Goal: Contribute content: Add original content to the website for others to see

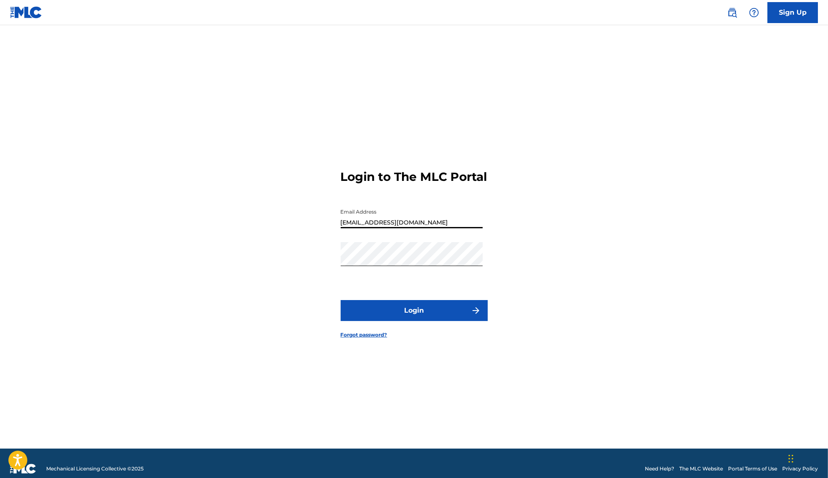
type input "[EMAIL_ADDRESS][DOMAIN_NAME]"
click at [419, 321] on button "Login" at bounding box center [414, 310] width 147 height 21
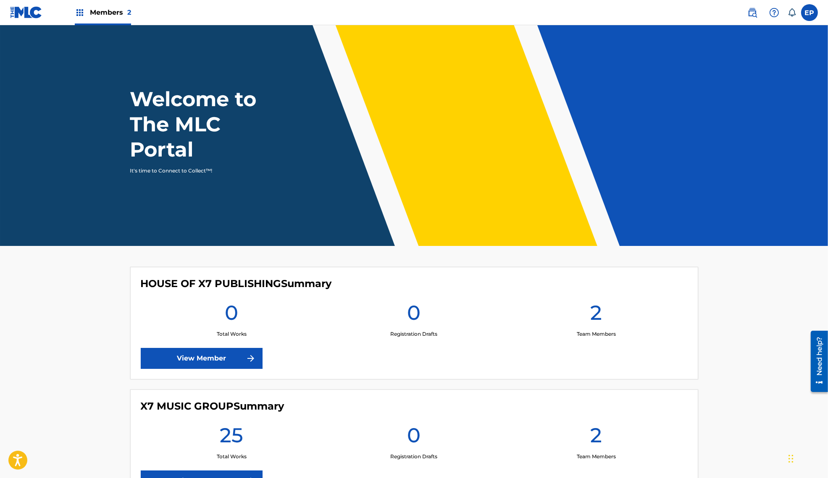
click at [750, 10] on img at bounding box center [752, 13] width 10 height 10
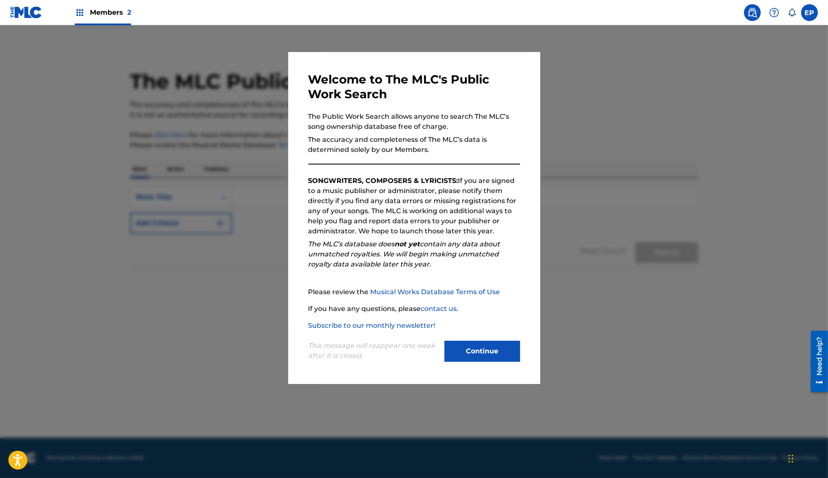
click at [468, 346] on button "Continue" at bounding box center [482, 351] width 76 height 21
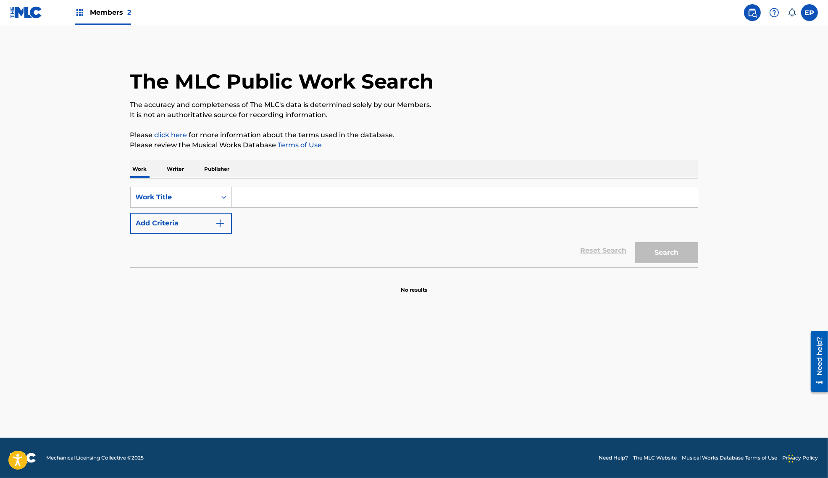
click at [215, 167] on p "Publisher" at bounding box center [217, 169] width 30 height 18
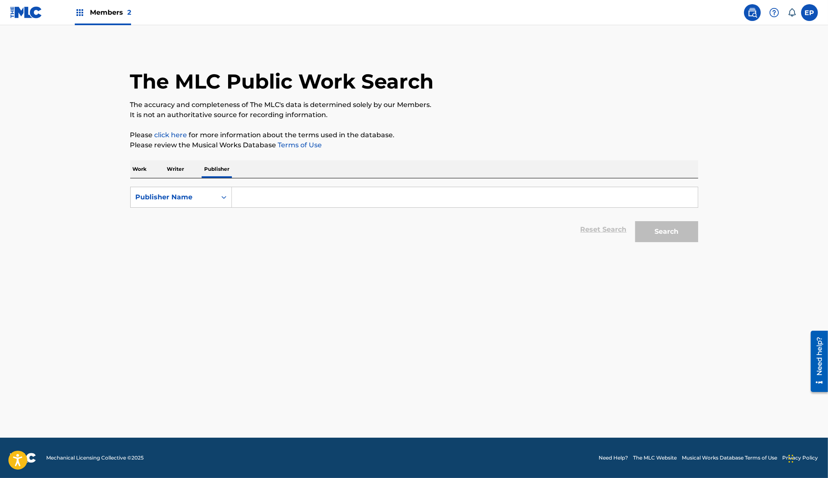
click at [269, 197] on input "Search Form" at bounding box center [465, 197] width 466 height 20
click at [635, 221] on button "Search" at bounding box center [666, 231] width 63 height 21
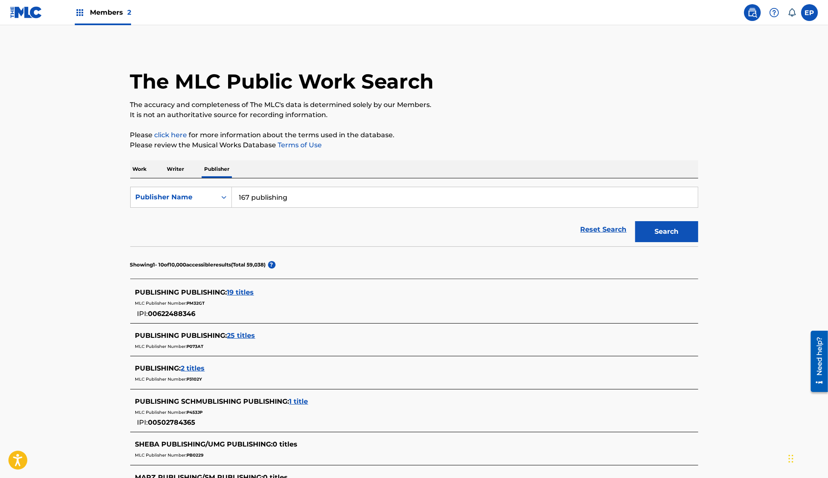
click at [239, 202] on input "167 publishing" at bounding box center [465, 197] width 466 height 20
click at [635, 221] on button "Search" at bounding box center [666, 231] width 63 height 21
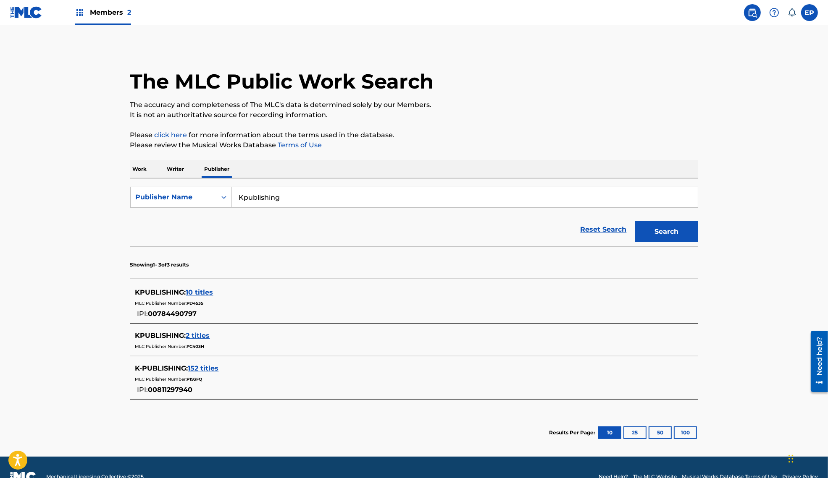
click at [245, 198] on input "Kpublishing" at bounding box center [465, 197] width 466 height 20
click at [243, 200] on input "K-publishing" at bounding box center [465, 197] width 466 height 20
click at [635, 221] on button "Search" at bounding box center [666, 231] width 63 height 21
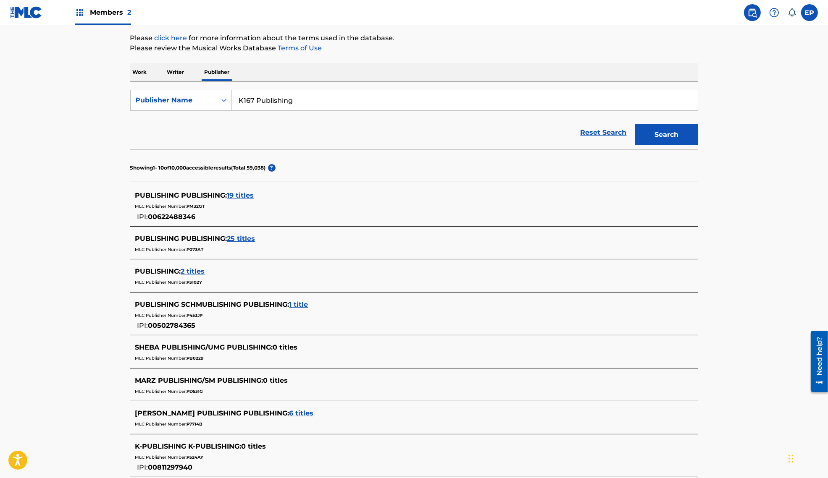
scroll to position [101, 0]
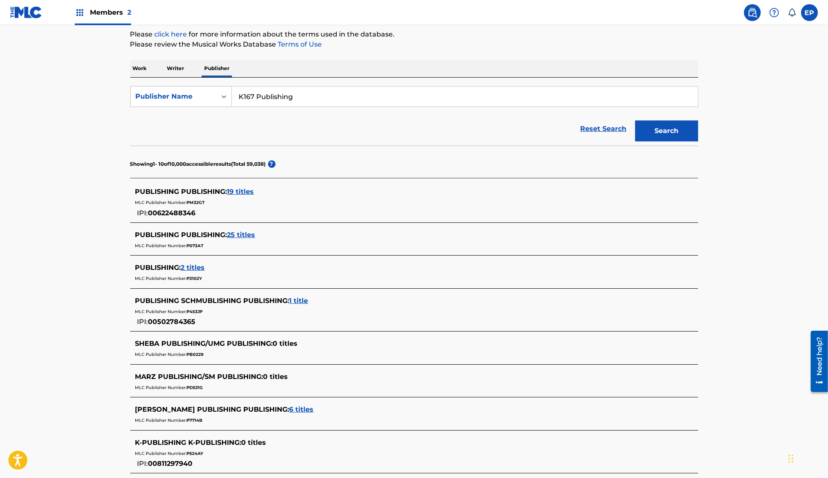
click at [242, 189] on span "19 titles" at bounding box center [240, 192] width 27 height 8
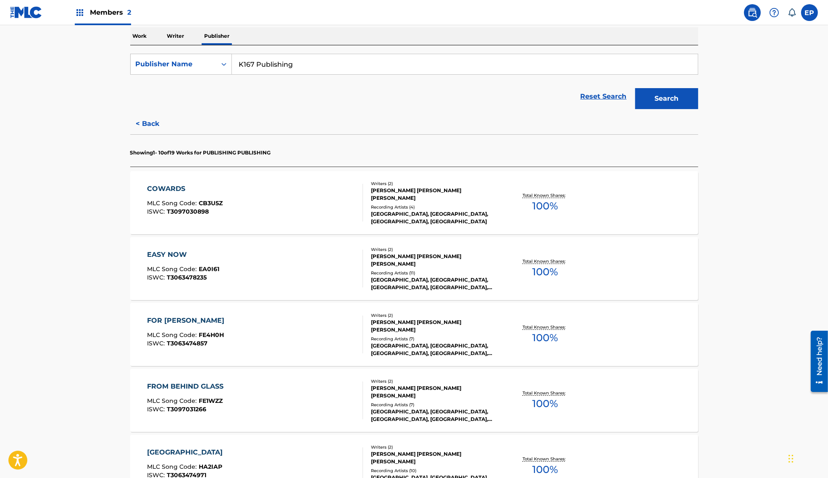
scroll to position [0, 0]
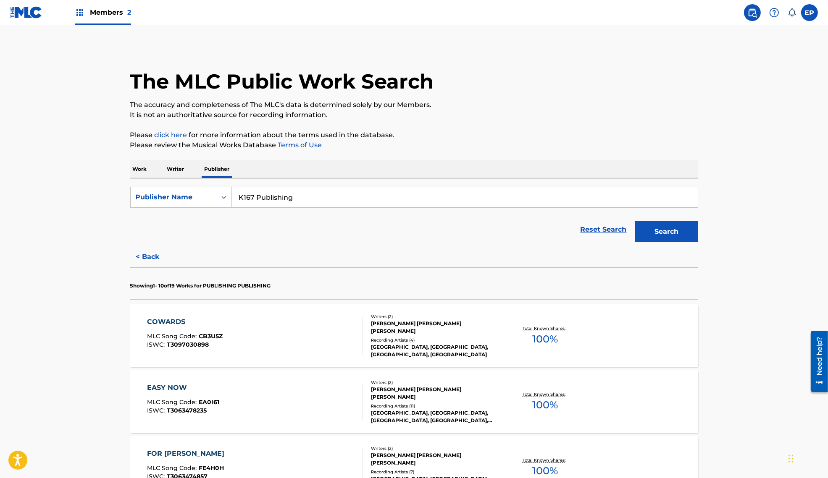
click at [649, 228] on button "Search" at bounding box center [666, 231] width 63 height 21
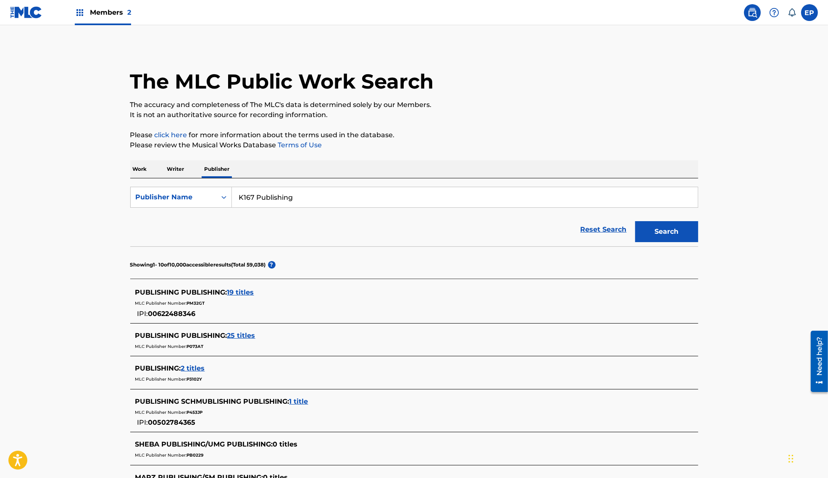
click at [255, 196] on input "K167 Publishing" at bounding box center [465, 197] width 466 height 20
type input "167K Publishing"
click at [635, 221] on button "Search" at bounding box center [666, 231] width 63 height 21
click at [243, 291] on span "19 titles" at bounding box center [240, 293] width 27 height 8
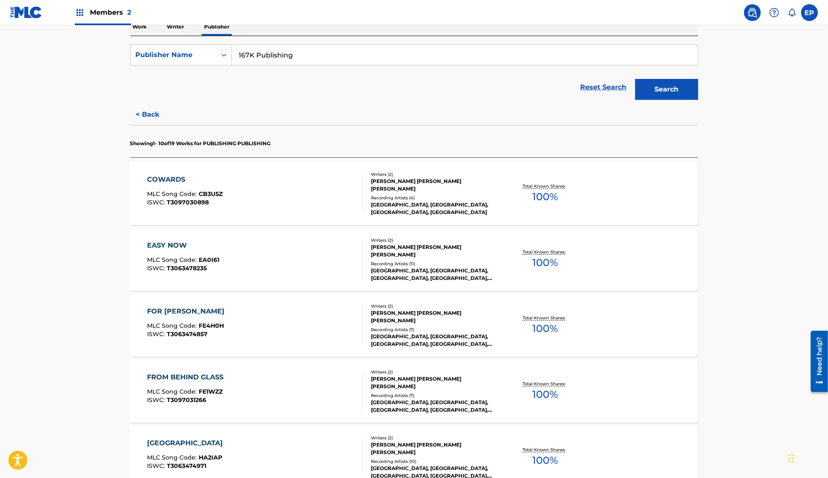
scroll to position [144, 0]
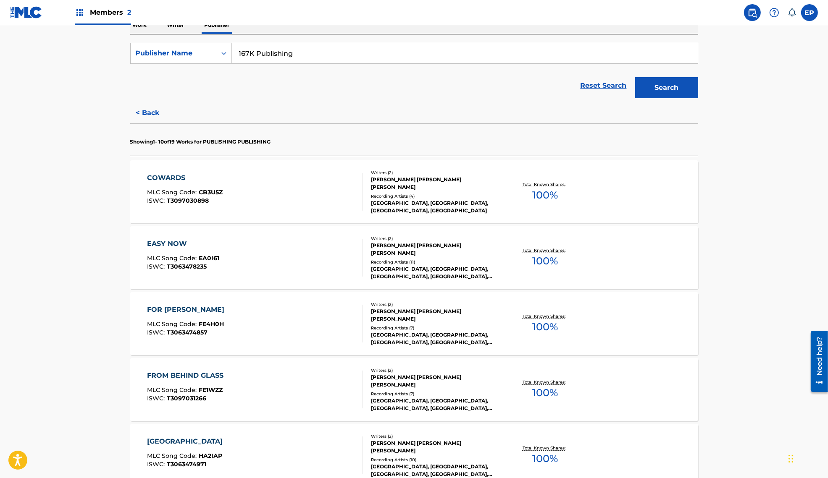
click at [294, 189] on div "COWARDS MLC Song Code : CB3U5Z ISWC : T3097030898" at bounding box center [255, 192] width 216 height 38
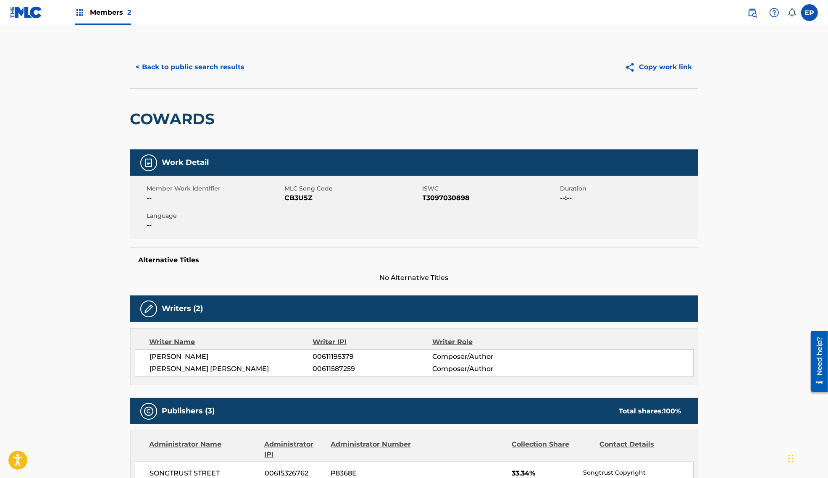
click at [172, 65] on button "< Back to public search results" at bounding box center [190, 67] width 121 height 21
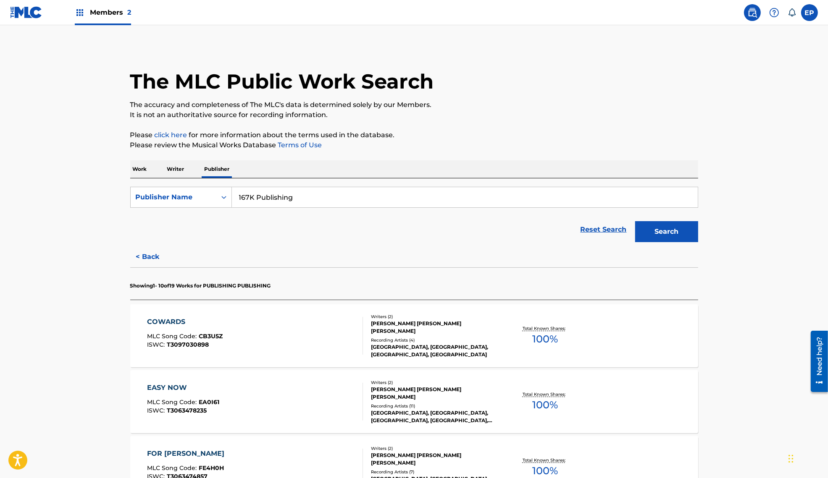
click at [304, 200] on input "167K Publishing" at bounding box center [465, 197] width 466 height 20
type input "N"
click at [174, 170] on p "Writer" at bounding box center [176, 169] width 22 height 18
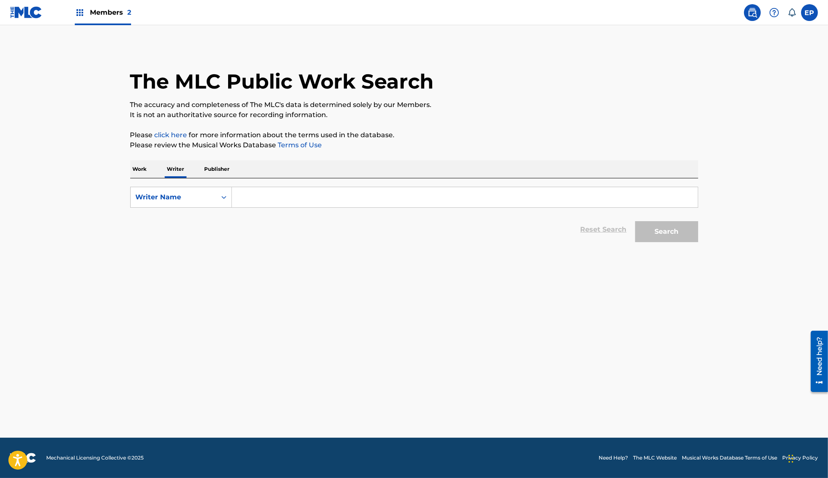
click at [249, 191] on input "Search Form" at bounding box center [465, 197] width 466 height 20
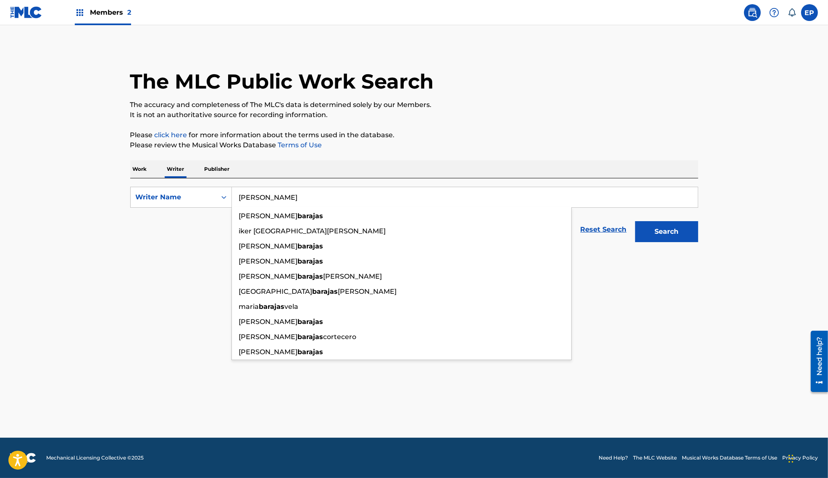
click at [635, 221] on button "Search" at bounding box center [666, 231] width 63 height 21
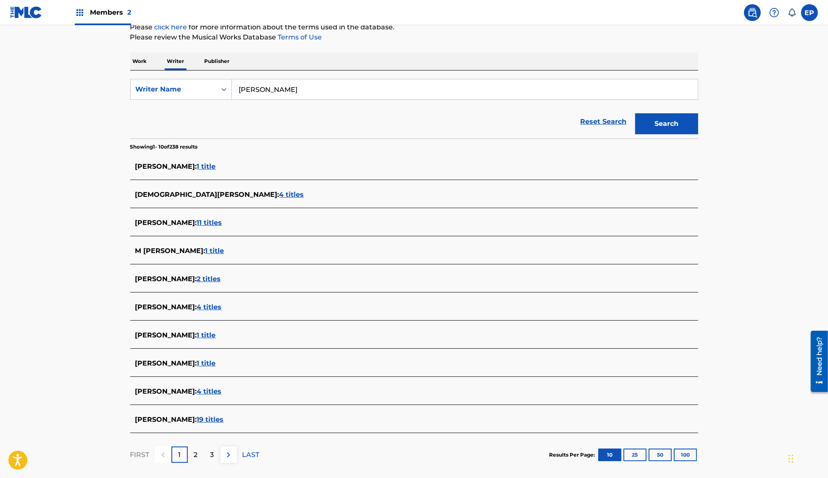
scroll to position [150, 0]
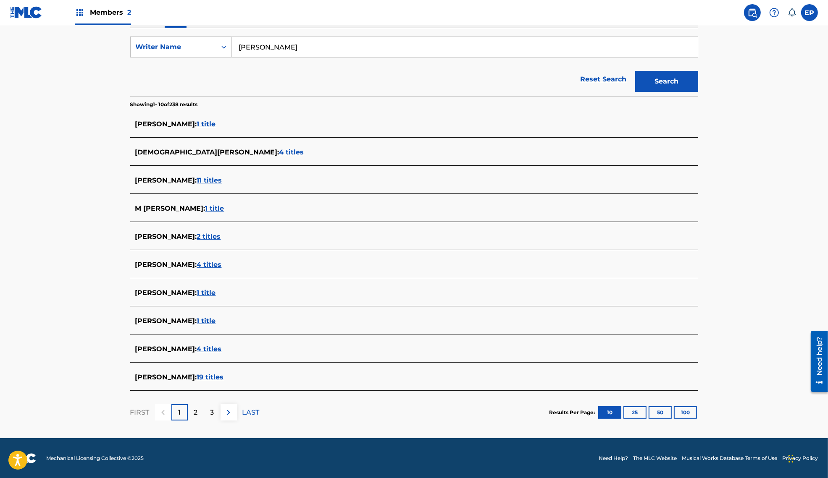
click at [196, 411] on p "2" at bounding box center [196, 413] width 4 height 10
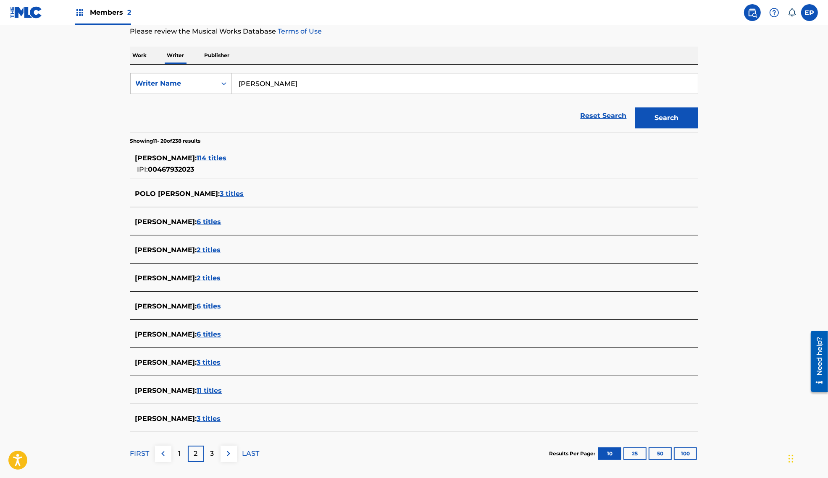
scroll to position [114, 0]
click at [213, 450] on p "3" at bounding box center [212, 454] width 4 height 10
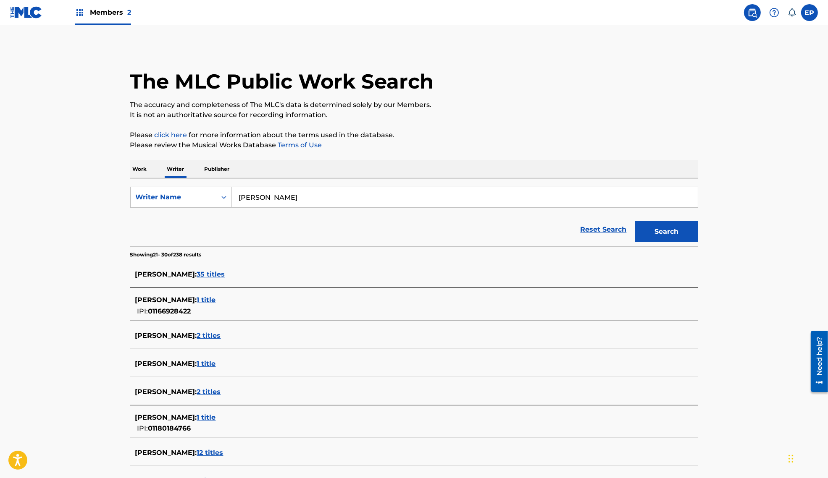
scroll to position [160, 0]
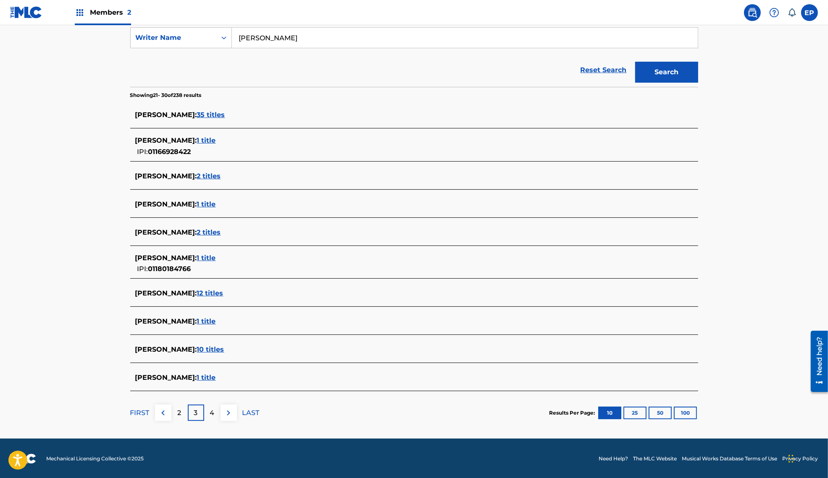
click at [209, 409] on div "4" at bounding box center [212, 413] width 16 height 16
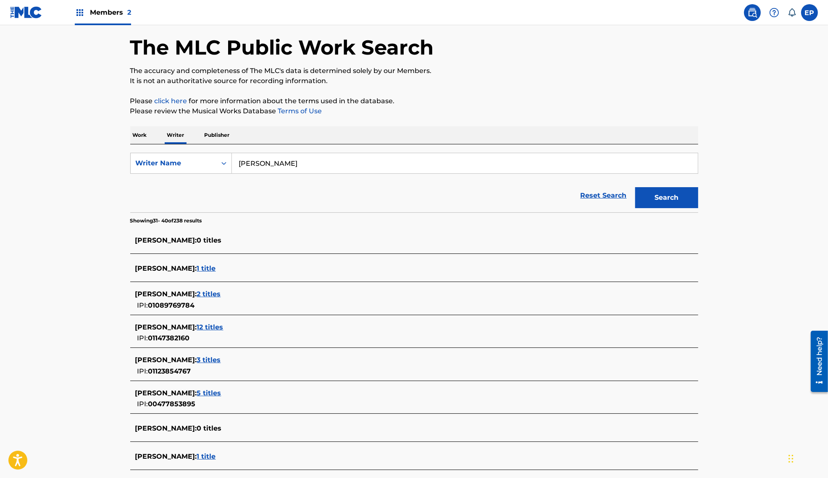
scroll to position [0, 0]
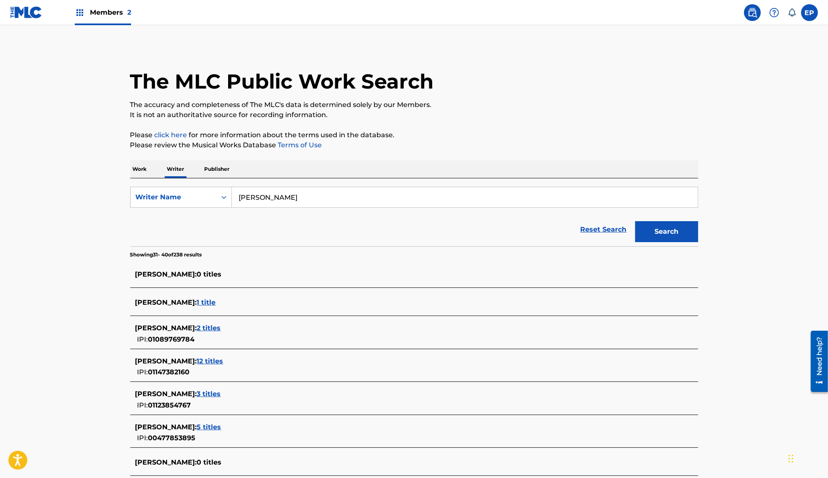
click at [239, 200] on input "[PERSON_NAME]" at bounding box center [465, 197] width 466 height 20
click at [635, 221] on button "Search" at bounding box center [666, 231] width 63 height 21
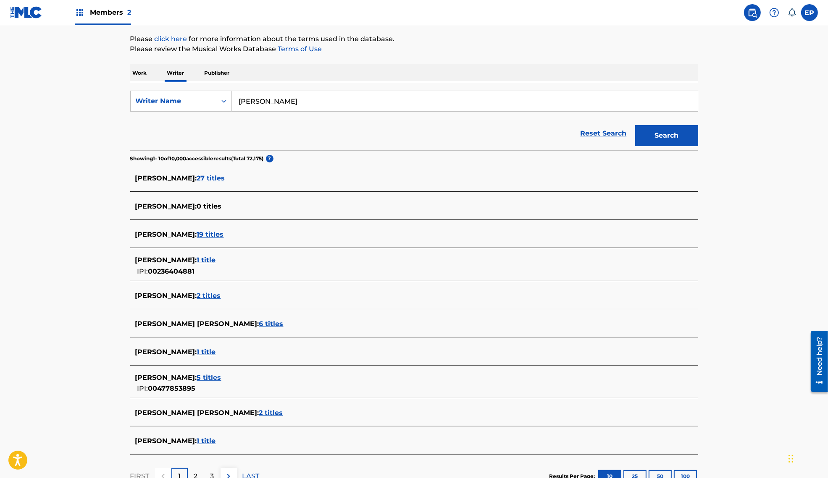
scroll to position [160, 0]
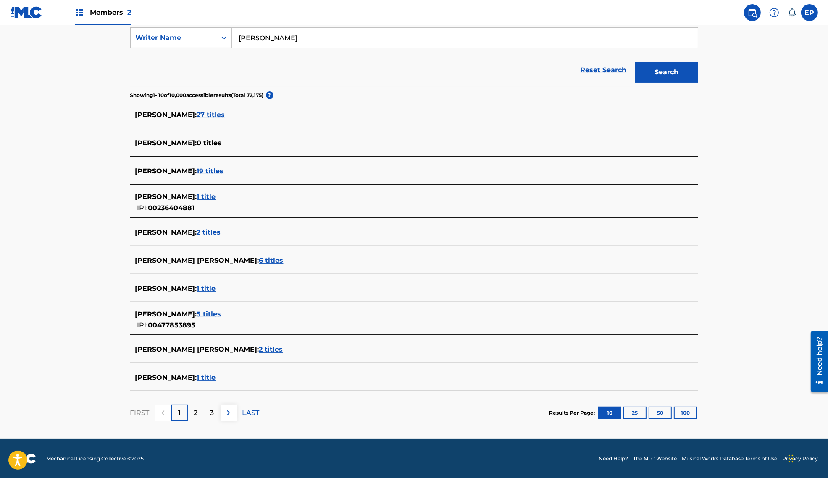
click at [297, 39] on input "[PERSON_NAME]" at bounding box center [465, 38] width 466 height 20
click at [635, 62] on button "Search" at bounding box center [666, 72] width 63 height 21
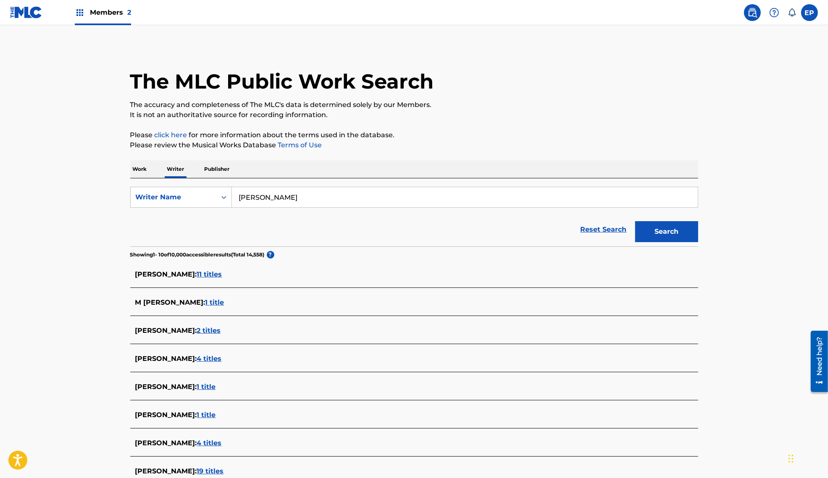
scroll to position [150, 0]
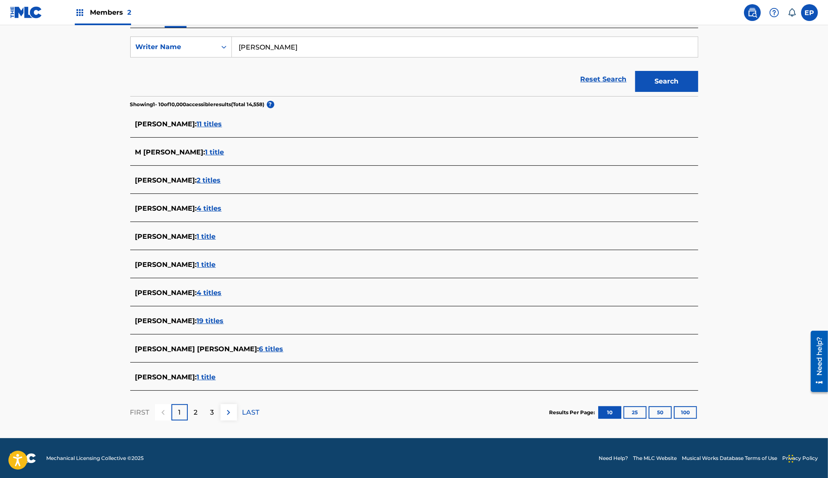
click at [196, 408] on p "2" at bounding box center [196, 413] width 4 height 10
click at [214, 410] on p "3" at bounding box center [212, 413] width 4 height 10
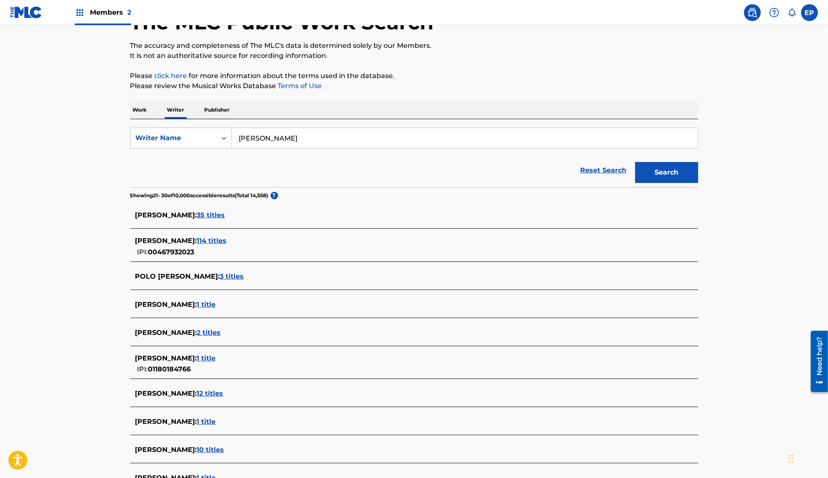
scroll to position [60, 0]
click at [316, 134] on input "[PERSON_NAME]" at bounding box center [465, 137] width 466 height 20
type input "[PERSON_NAME] [PERSON_NAME] [PERSON_NAME]"
click at [635, 161] on button "Search" at bounding box center [666, 171] width 63 height 21
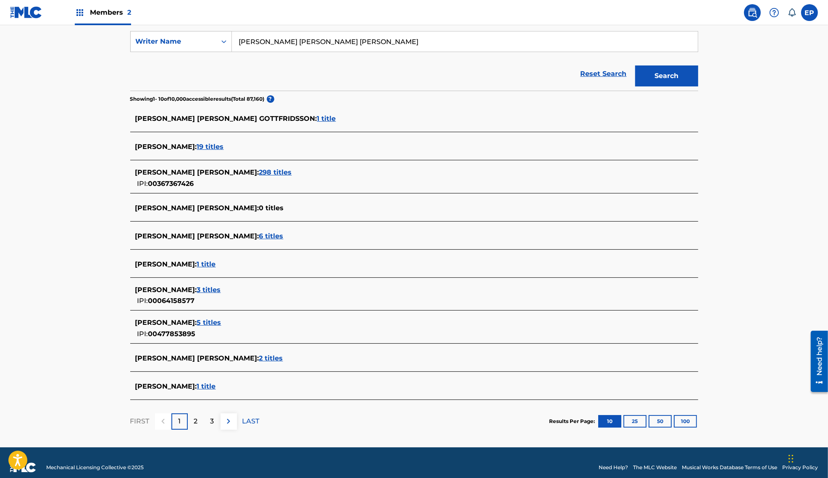
scroll to position [164, 0]
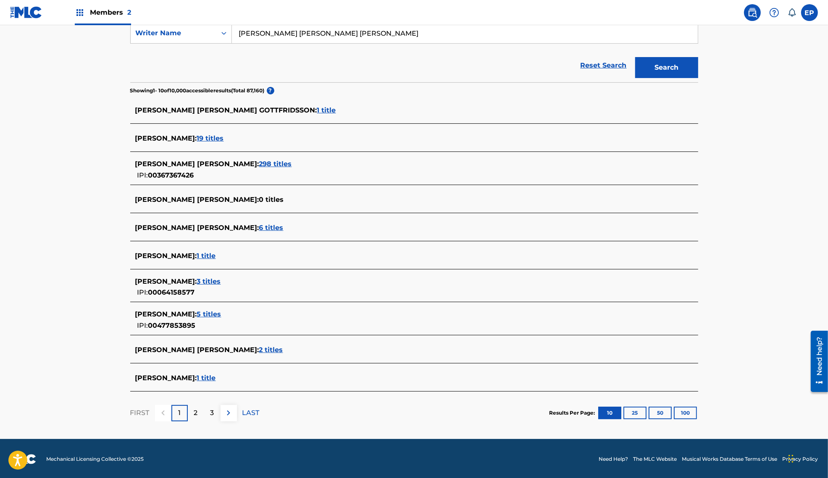
click at [259, 166] on span "298 titles" at bounding box center [275, 164] width 33 height 8
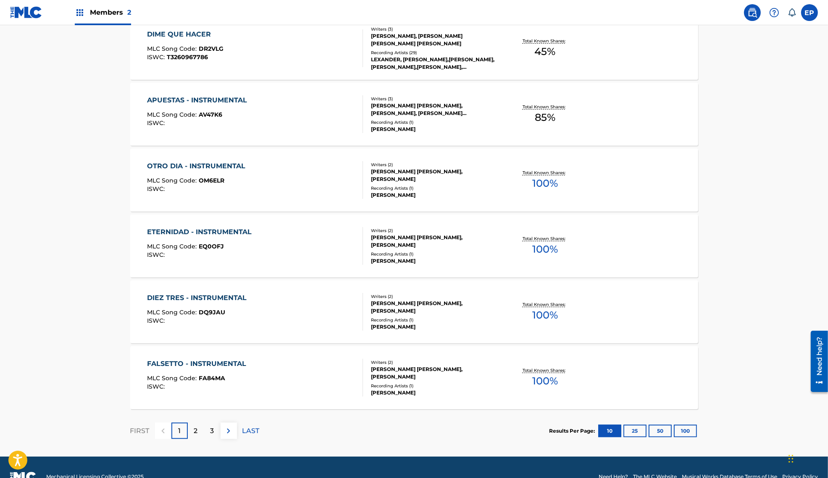
scroll to position [549, 0]
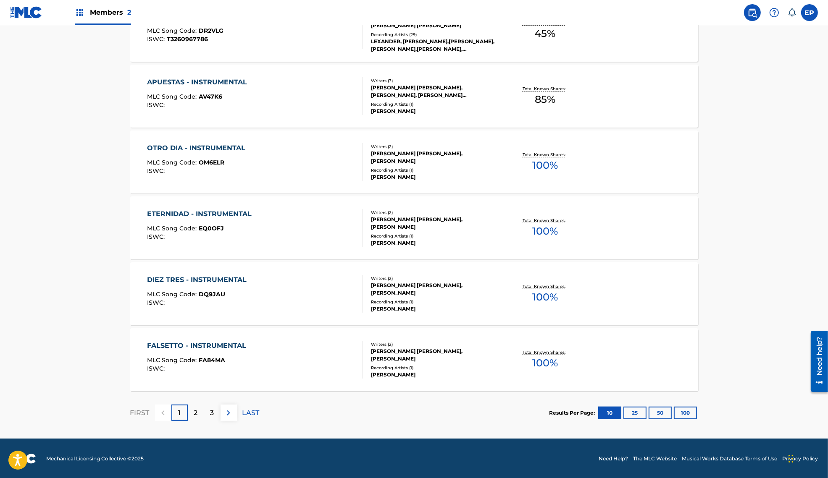
click at [197, 411] on p "2" at bounding box center [196, 413] width 4 height 10
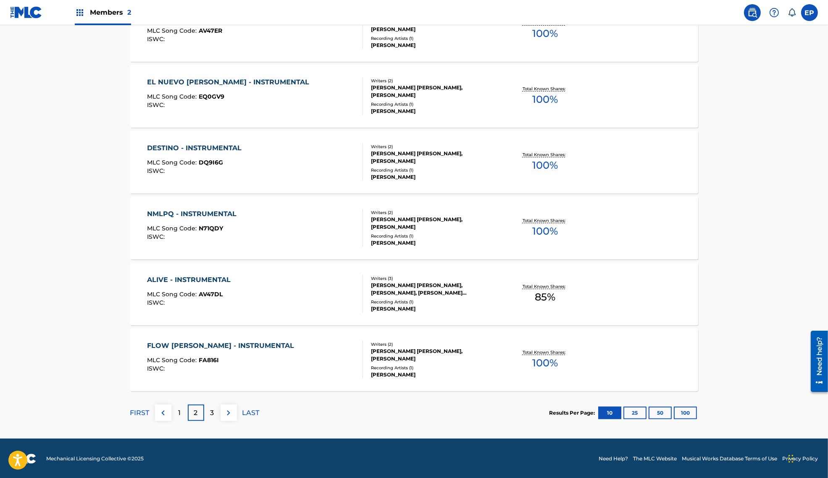
click at [210, 408] on p "3" at bounding box center [212, 413] width 4 height 10
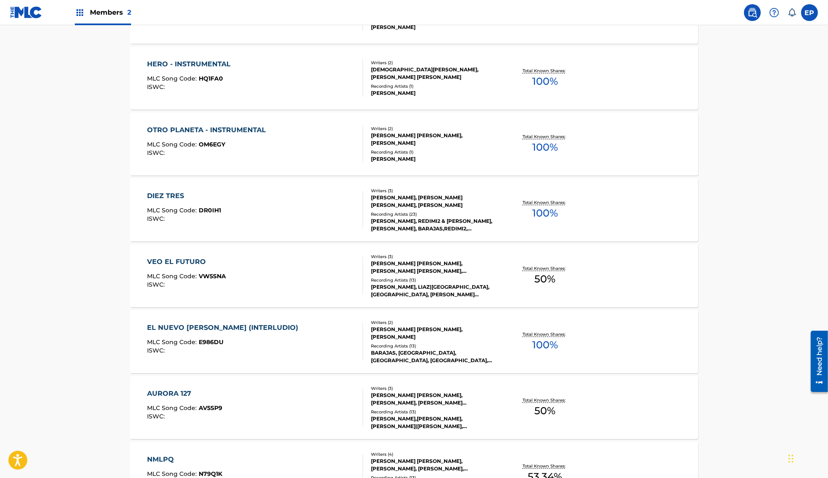
scroll to position [438, 0]
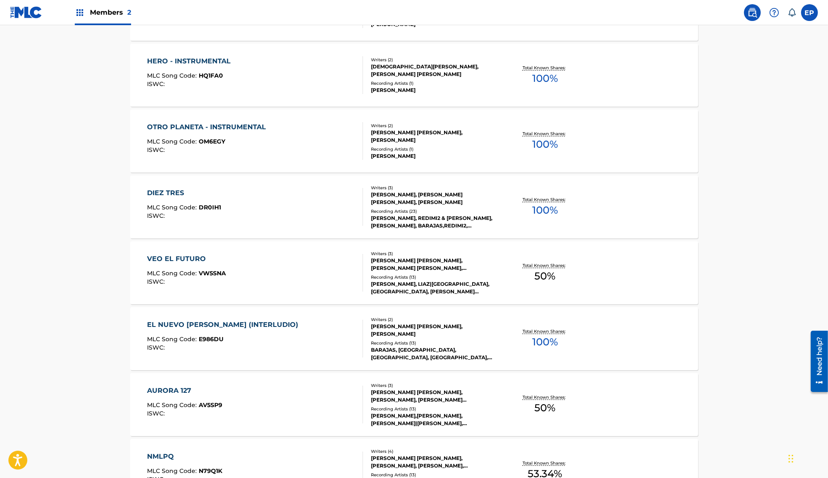
click at [179, 190] on div "DIEZ TRES" at bounding box center [184, 193] width 74 height 10
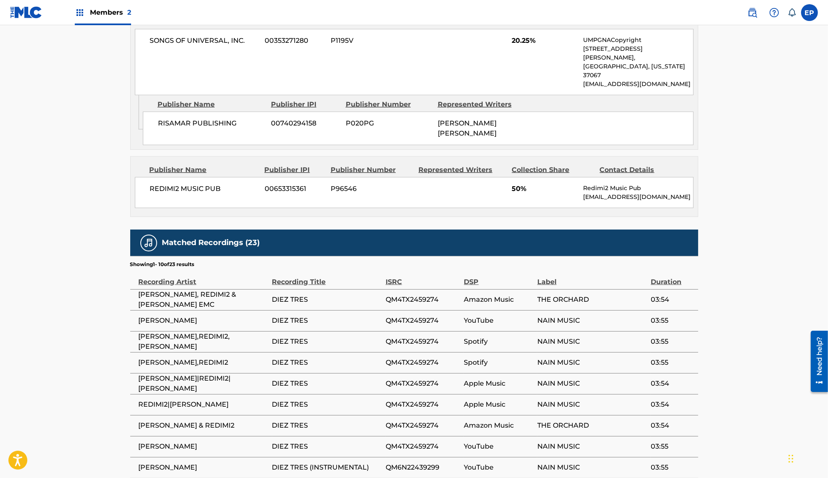
scroll to position [986, 0]
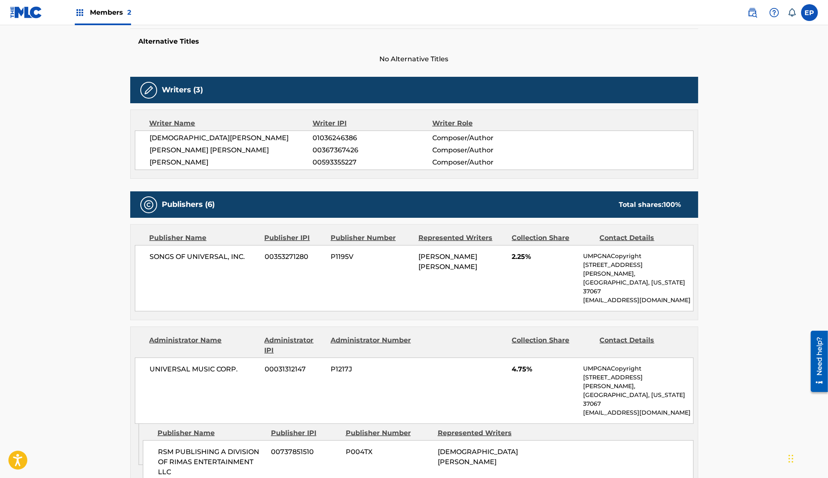
scroll to position [0, 0]
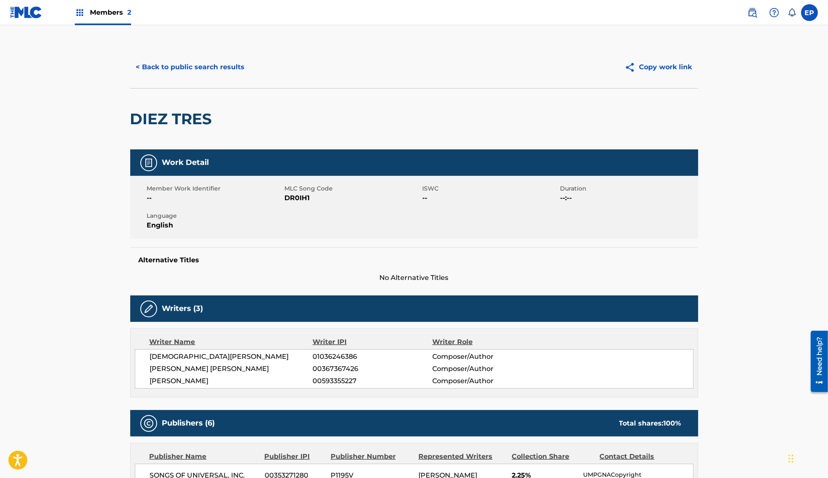
click at [159, 64] on button "< Back to public search results" at bounding box center [190, 67] width 121 height 21
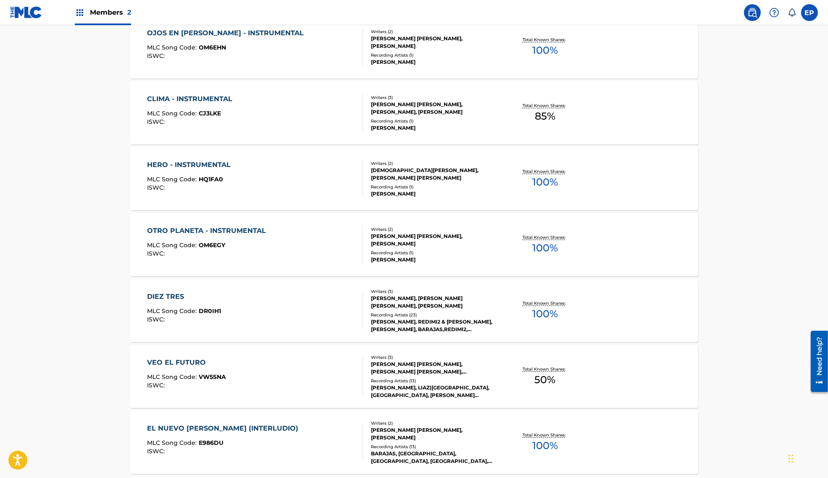
scroll to position [549, 0]
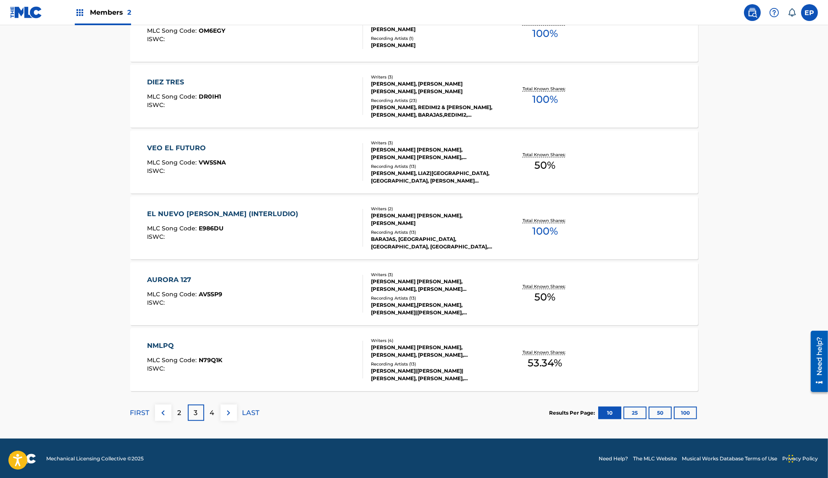
click at [211, 412] on p "4" at bounding box center [212, 413] width 5 height 10
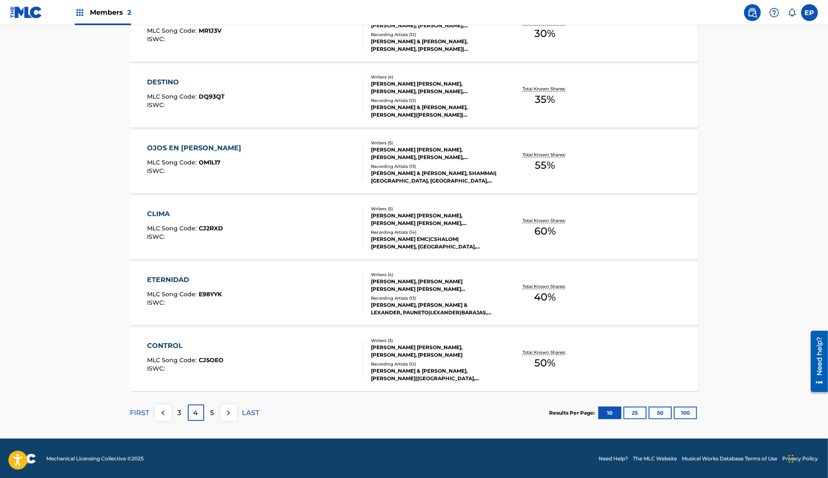
click at [213, 414] on p "5" at bounding box center [212, 413] width 4 height 10
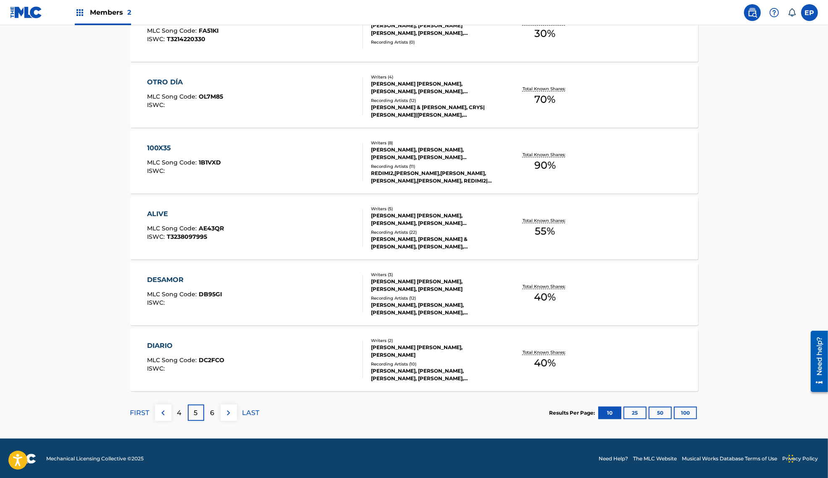
click at [211, 408] on p "6" at bounding box center [212, 413] width 4 height 10
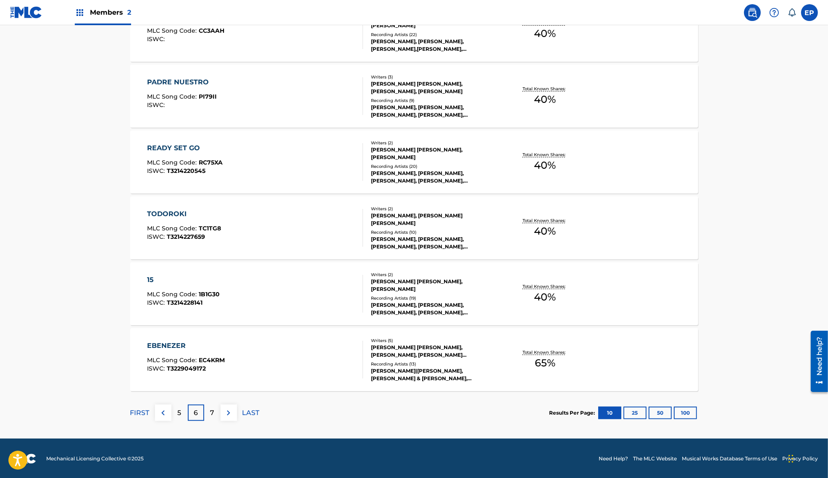
click at [216, 411] on div "7" at bounding box center [212, 413] width 16 height 16
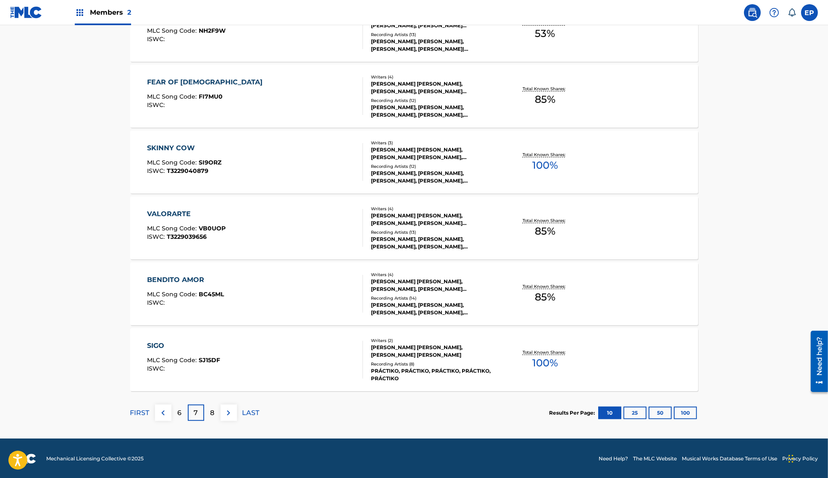
click at [195, 278] on div "BENDITO AMOR" at bounding box center [185, 280] width 77 height 10
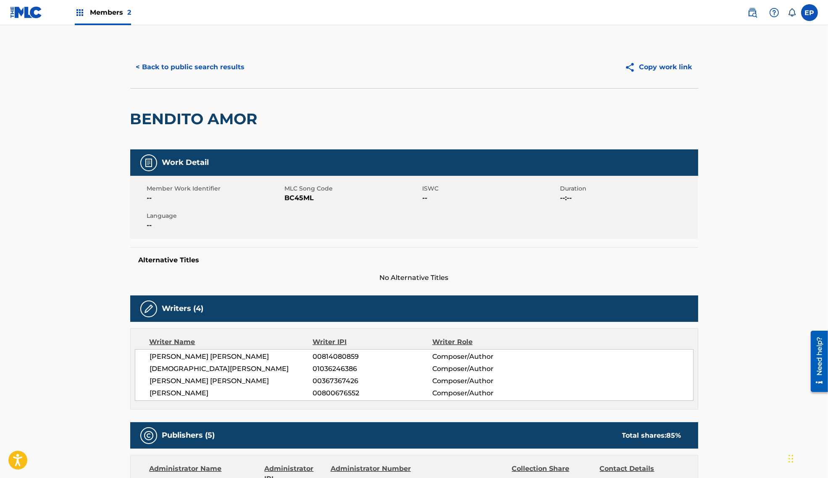
click at [188, 61] on button "< Back to public search results" at bounding box center [190, 67] width 121 height 21
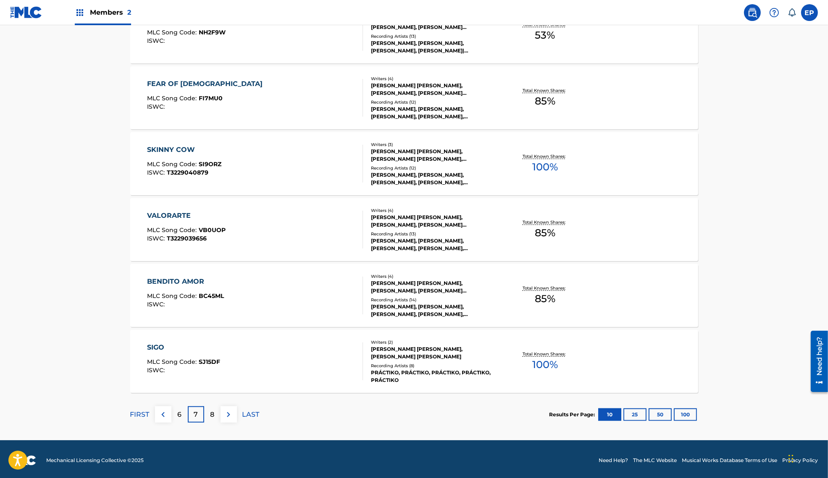
scroll to position [549, 0]
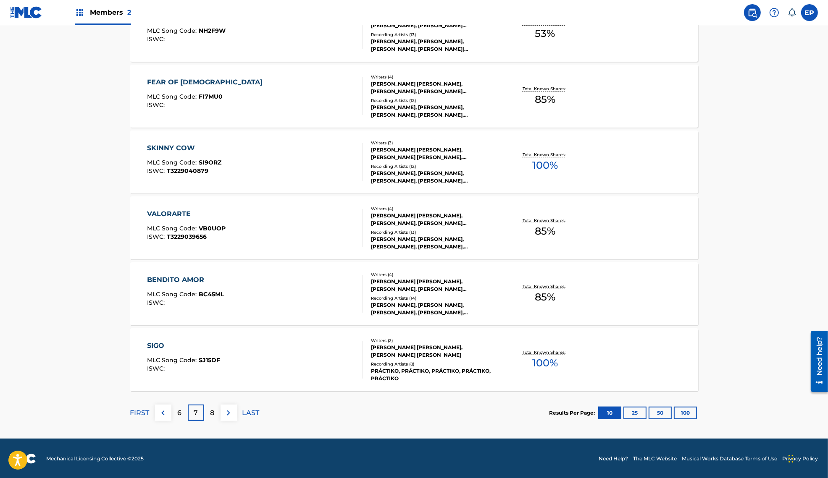
click at [191, 277] on div "BENDITO AMOR" at bounding box center [185, 280] width 77 height 10
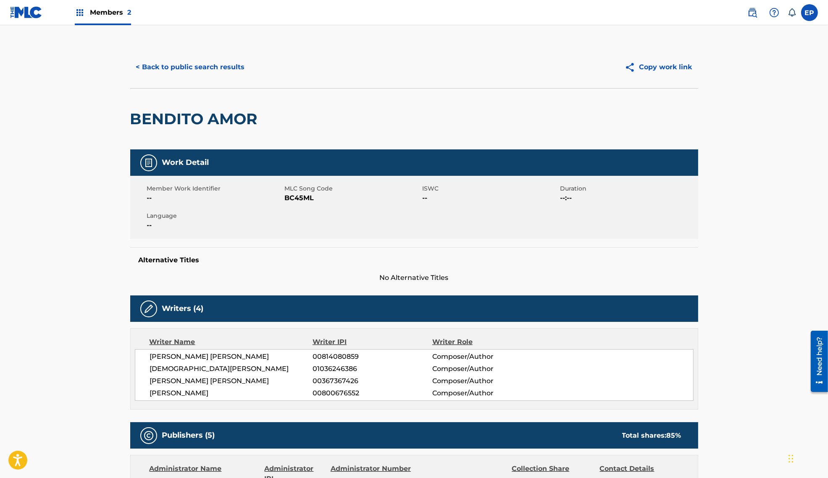
click at [811, 14] on label at bounding box center [809, 12] width 17 height 17
click at [809, 13] on input "EP [PERSON_NAME] [EMAIL_ADDRESS][DOMAIN_NAME] Notification Preferences Profile …" at bounding box center [809, 13] width 0 height 0
click at [811, 14] on div "EP EP [PERSON_NAME] [EMAIL_ADDRESS][DOMAIN_NAME] Notification Preferences Profi…" at bounding box center [809, 12] width 17 height 17
click at [107, 9] on span "Members 2" at bounding box center [110, 13] width 41 height 10
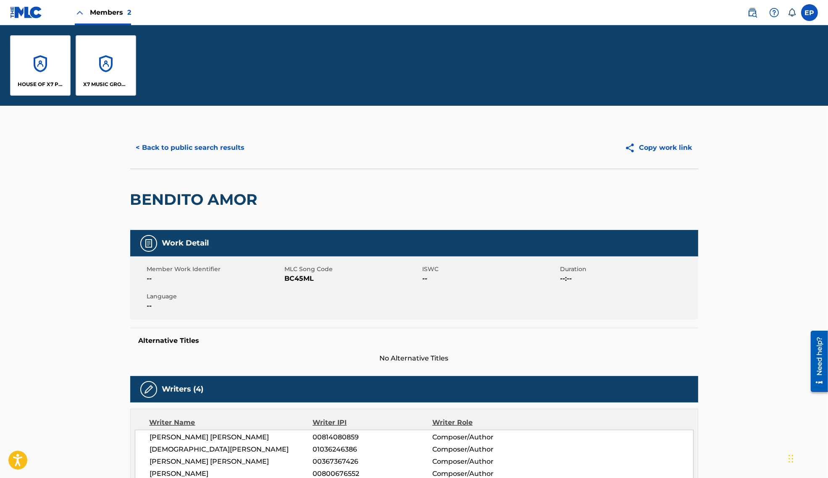
click at [101, 66] on div "X7 MUSIC GROUP" at bounding box center [106, 65] width 60 height 60
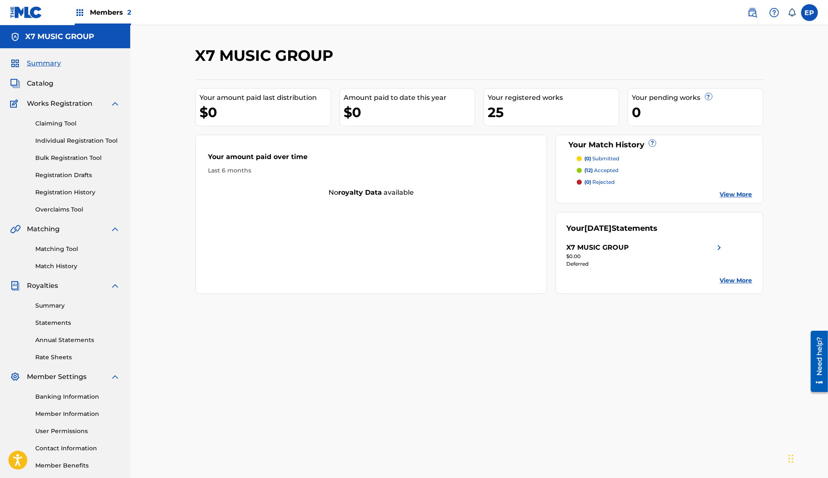
click at [46, 83] on span "Catalog" at bounding box center [40, 84] width 26 height 10
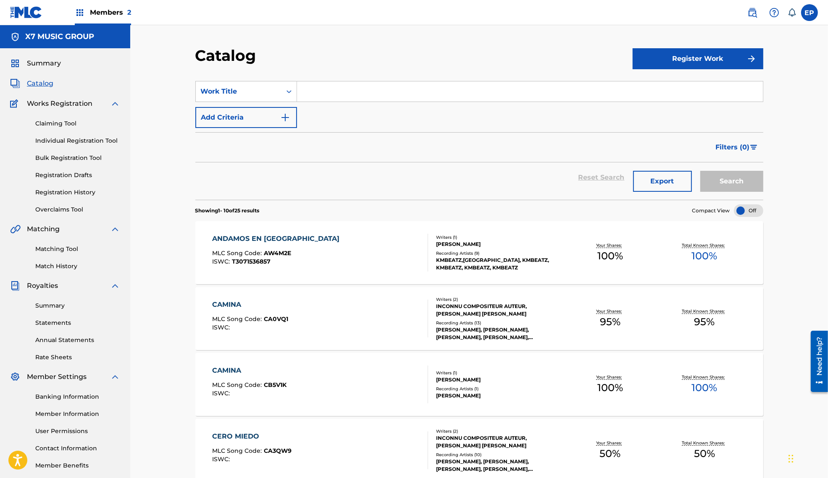
click at [57, 322] on link "Statements" at bounding box center [77, 323] width 85 height 9
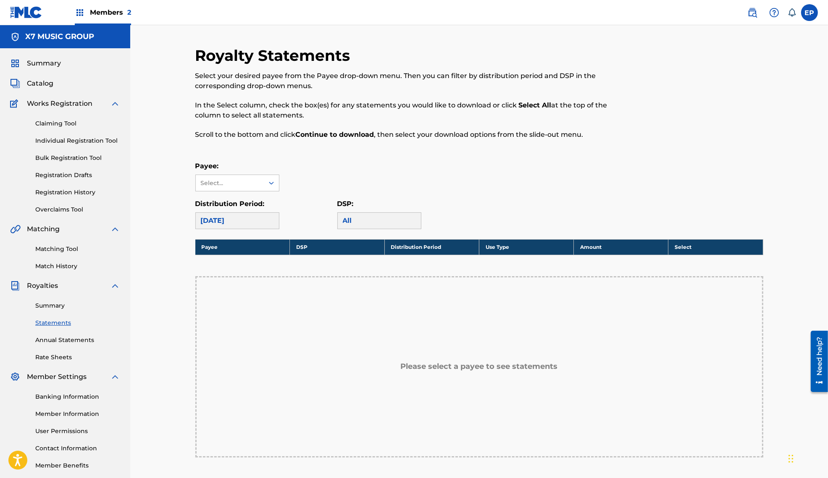
click at [231, 174] on div "Payee: Select..." at bounding box center [237, 176] width 84 height 30
click at [229, 182] on div "Select..." at bounding box center [229, 183] width 57 height 9
click at [229, 200] on div "X7 MUSIC GROUP" at bounding box center [237, 202] width 83 height 21
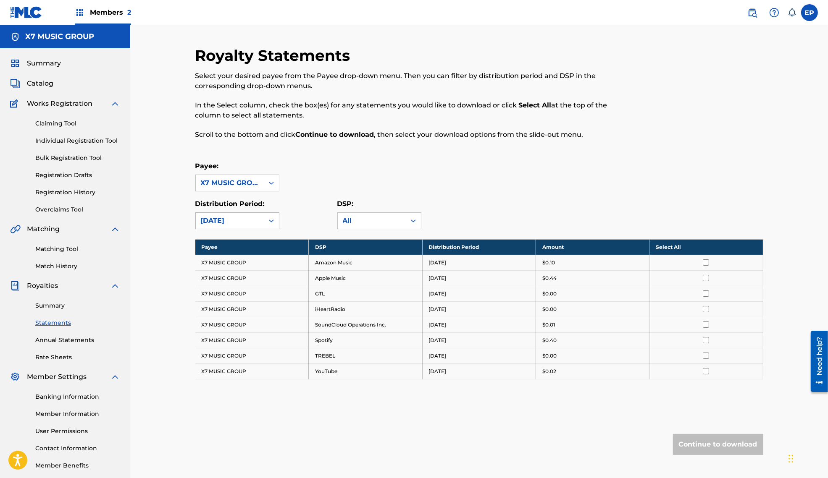
click at [228, 216] on div "[DATE]" at bounding box center [230, 221] width 58 height 10
click at [228, 181] on div "X7 MUSIC GROUP" at bounding box center [230, 183] width 58 height 10
click at [66, 122] on link "Claiming Tool" at bounding box center [77, 123] width 85 height 9
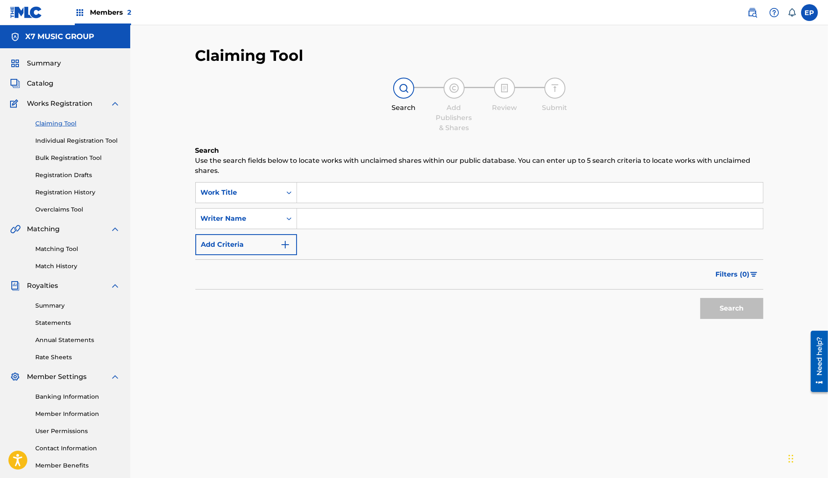
click at [39, 81] on span "Catalog" at bounding box center [40, 84] width 26 height 10
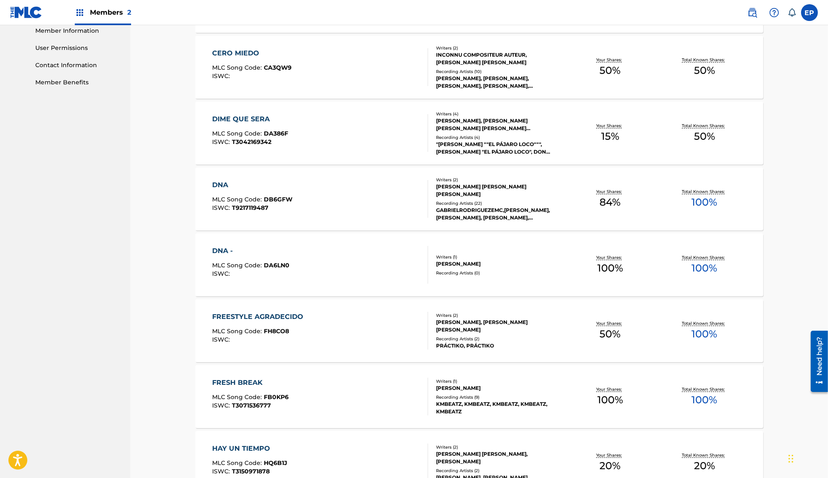
scroll to position [482, 0]
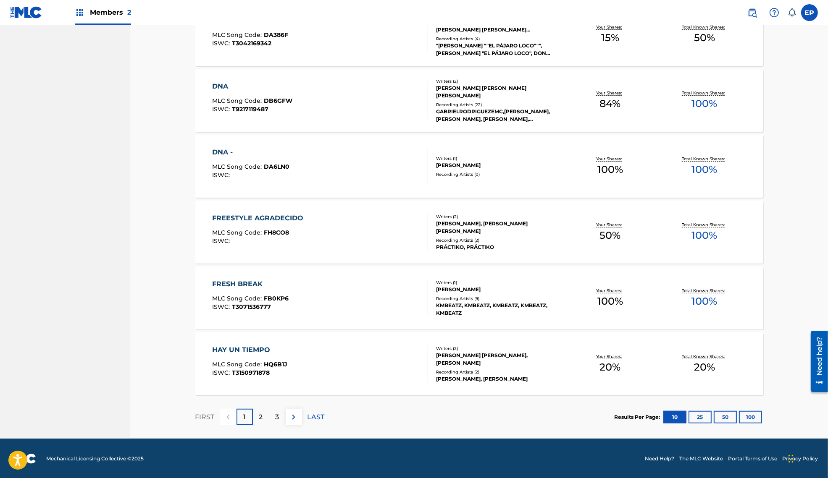
click at [259, 419] on p "2" at bounding box center [261, 417] width 4 height 10
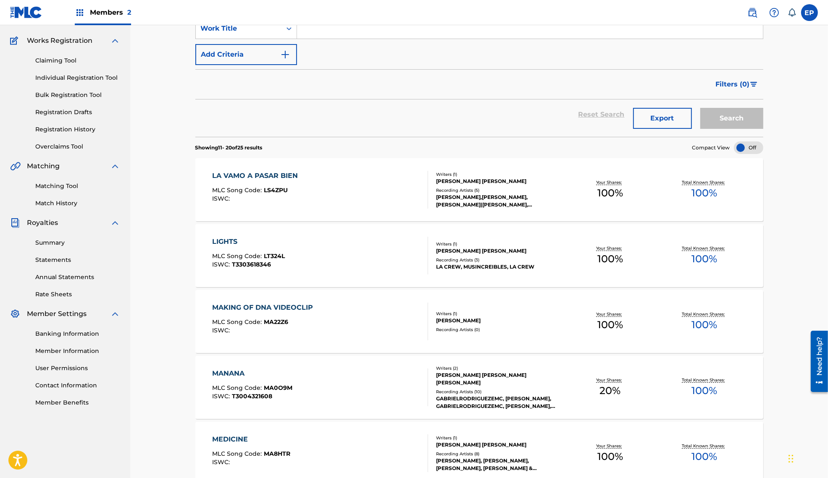
scroll to position [65, 0]
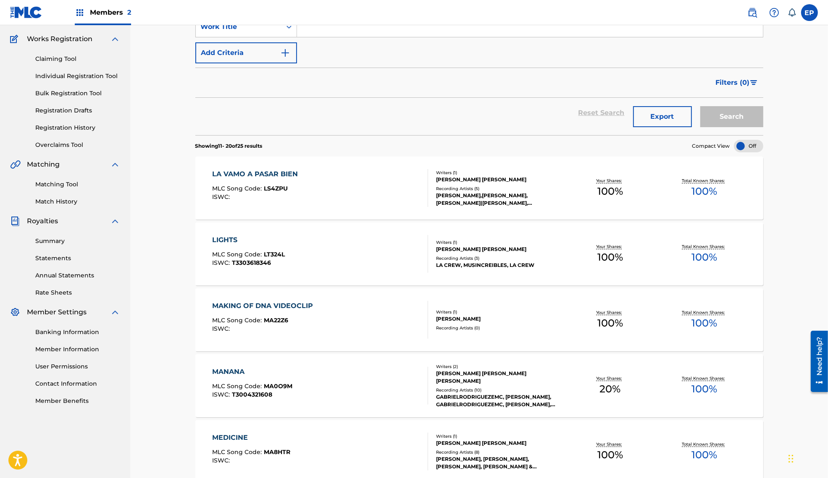
click at [373, 178] on div "LA VAMO A PASAR BIEN MLC Song Code : LS4ZPU ISWC :" at bounding box center [320, 188] width 216 height 38
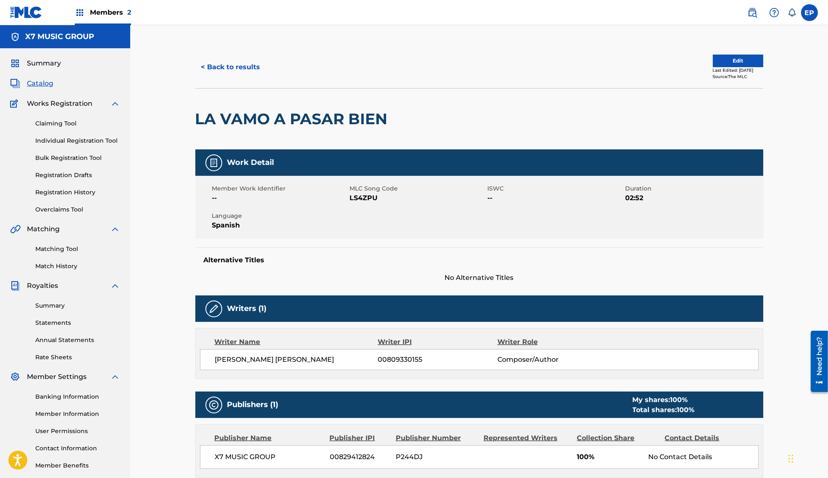
click at [45, 83] on span "Catalog" at bounding box center [40, 84] width 26 height 10
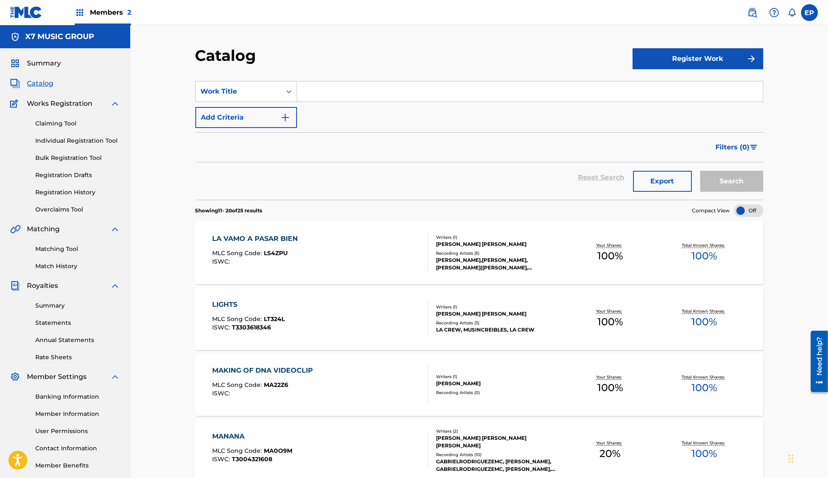
click at [368, 237] on div "LA VAMO A PASAR BIEN MLC Song Code : LS4ZPU ISWC :" at bounding box center [320, 253] width 216 height 38
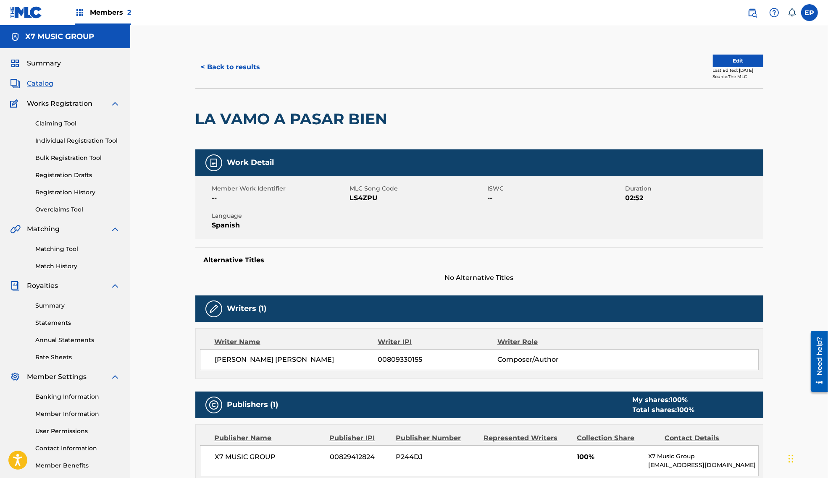
click at [713, 63] on button "Edit" at bounding box center [738, 61] width 50 height 13
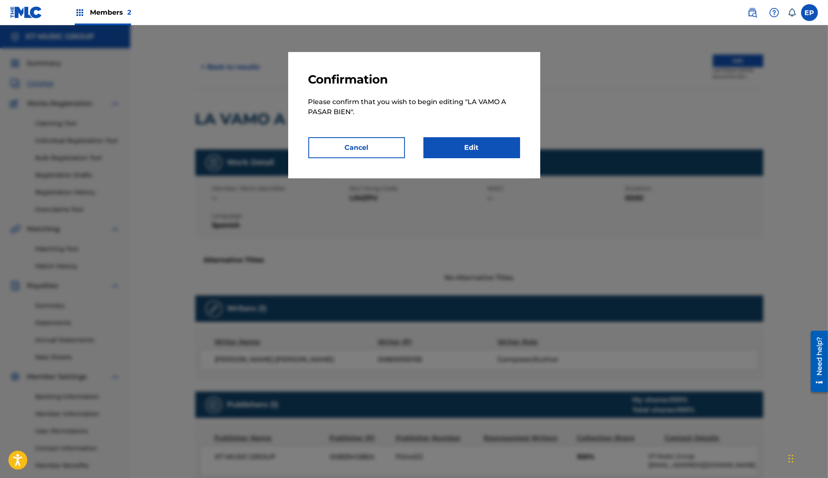
click at [454, 147] on link "Edit" at bounding box center [471, 147] width 97 height 21
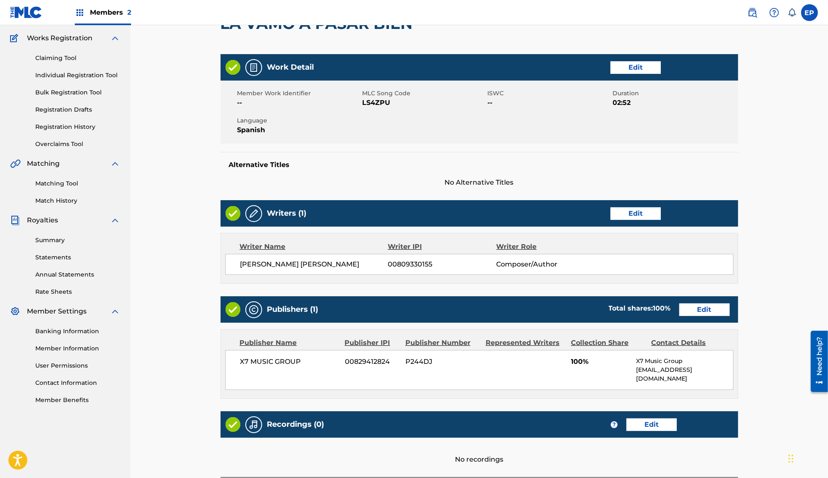
scroll to position [137, 0]
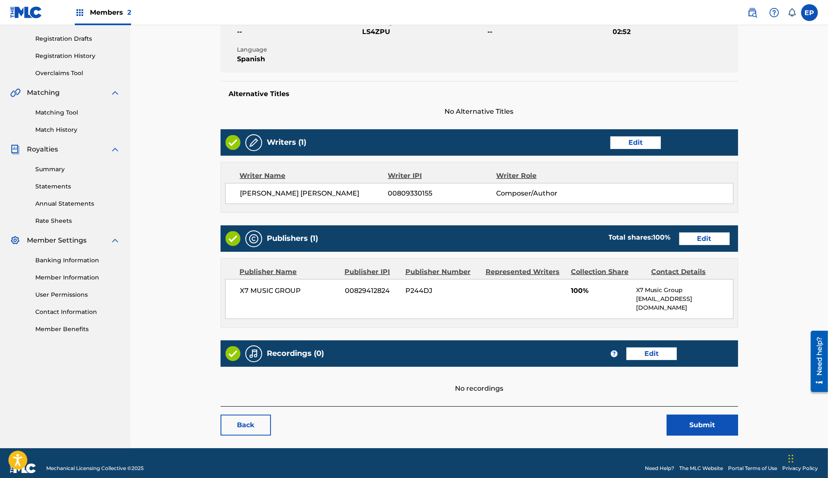
click at [634, 146] on link "Edit" at bounding box center [635, 143] width 50 height 13
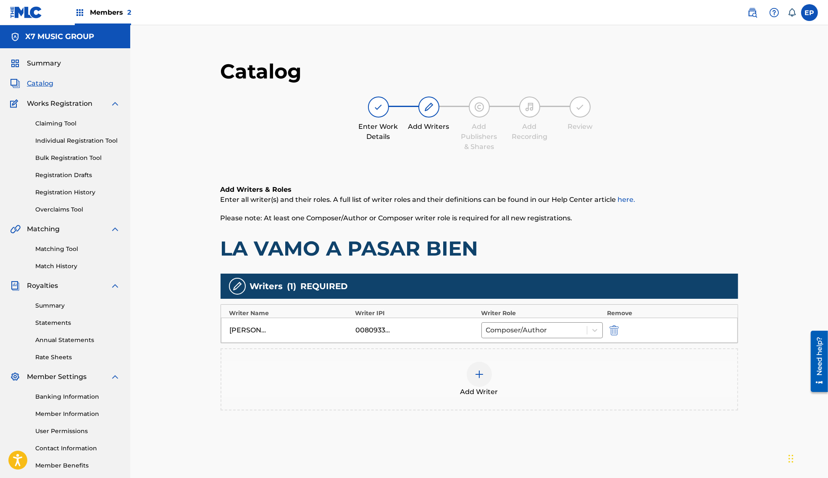
click at [481, 370] on img at bounding box center [479, 375] width 10 height 10
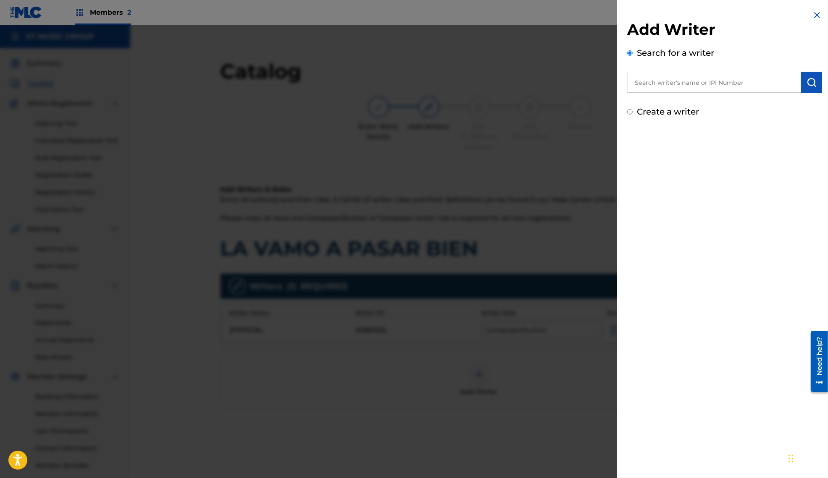
click at [640, 87] on input "text" at bounding box center [714, 82] width 174 height 21
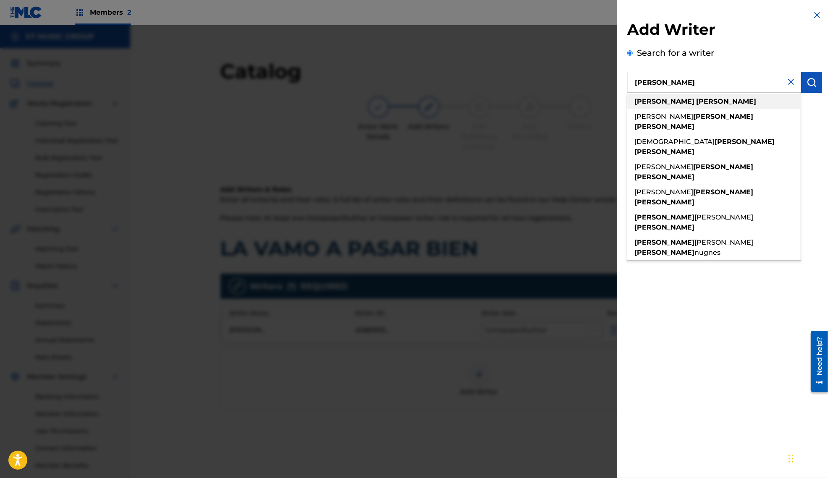
click at [696, 99] on strong "[PERSON_NAME]" at bounding box center [726, 101] width 60 height 8
type input "[PERSON_NAME]"
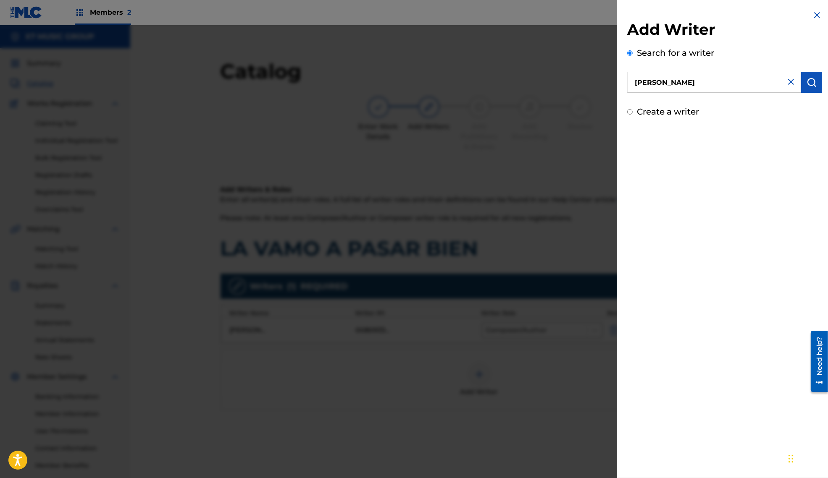
click at [628, 112] on input "Create a writer" at bounding box center [629, 111] width 5 height 5
radio input "false"
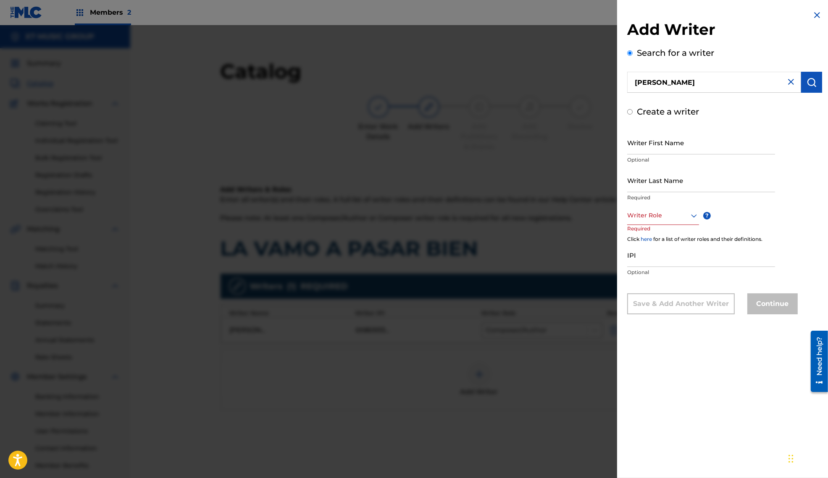
radio input "false"
radio input "true"
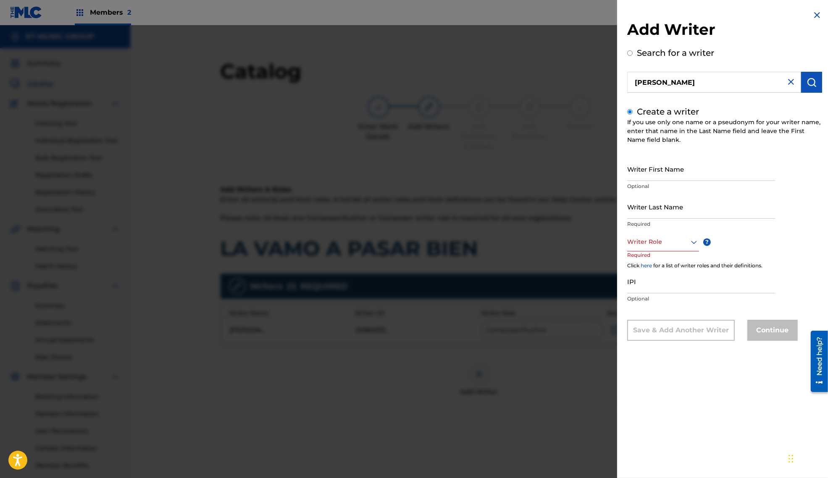
click at [638, 85] on input "[PERSON_NAME]" at bounding box center [714, 82] width 174 height 21
radio input "true"
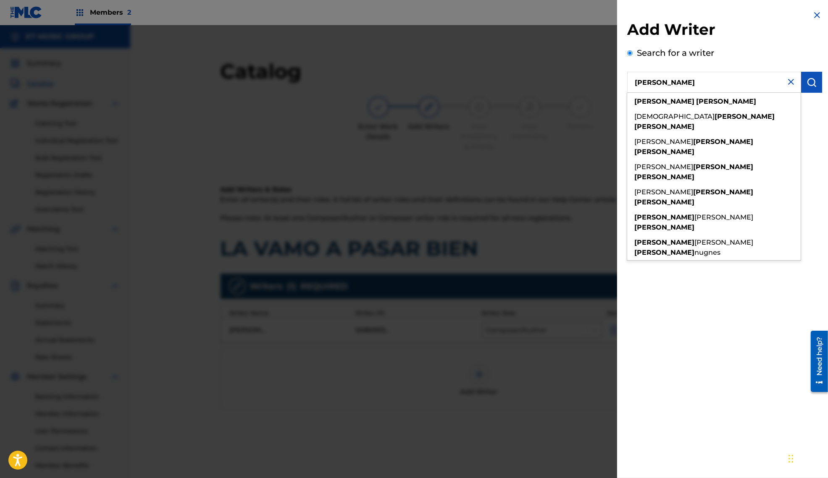
click at [673, 81] on input "[PERSON_NAME]" at bounding box center [714, 82] width 174 height 21
type input "[PERSON_NAME]"
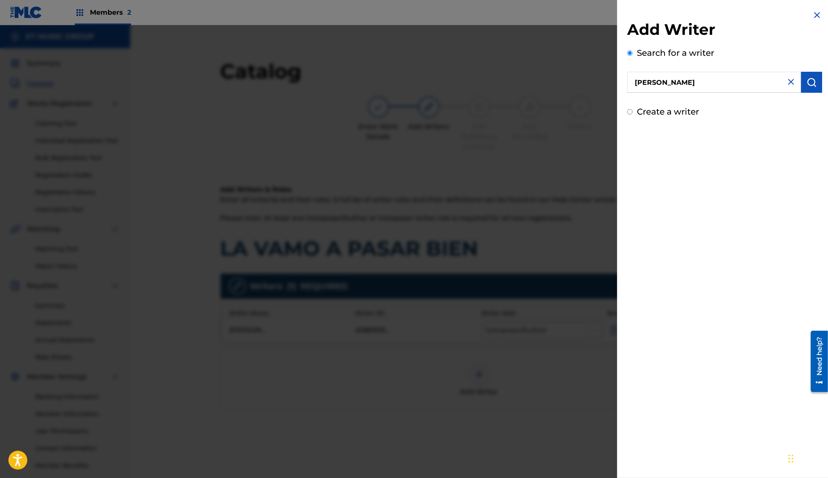
click at [814, 86] on img "submit" at bounding box center [811, 82] width 10 height 10
click at [631, 124] on input "Create a writer" at bounding box center [629, 123] width 5 height 5
radio input "false"
radio input "true"
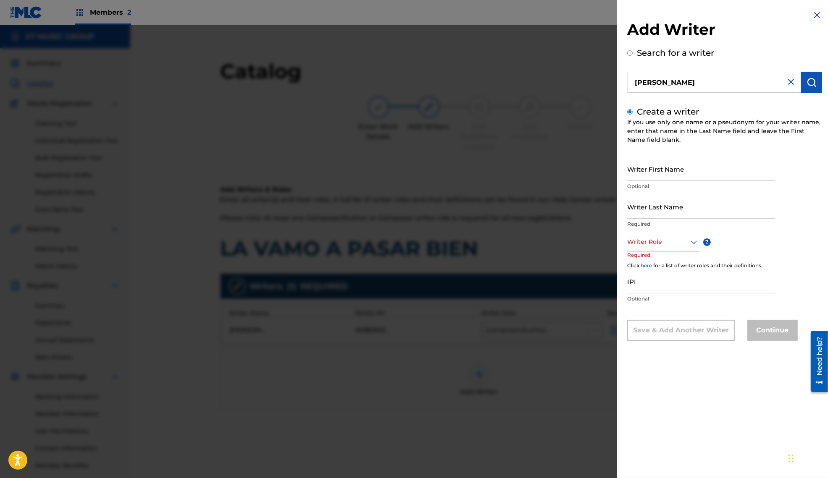
click at [788, 82] on img at bounding box center [791, 82] width 10 height 10
click at [816, 16] on img at bounding box center [817, 15] width 10 height 10
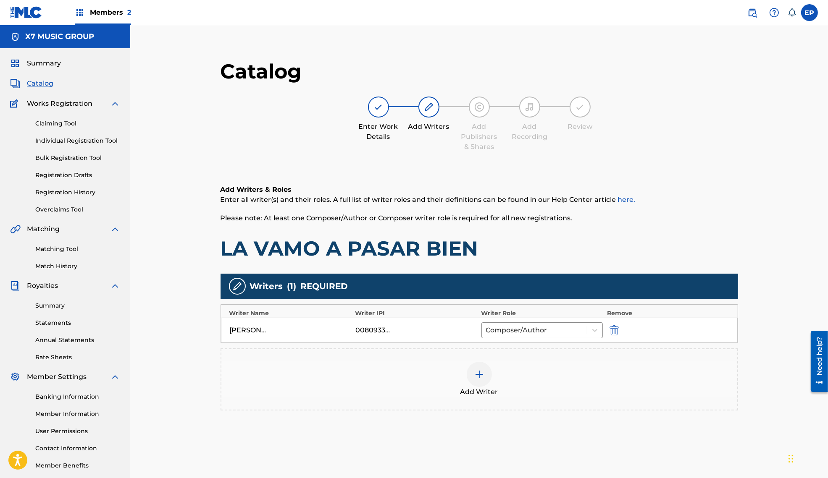
click at [478, 368] on div at bounding box center [479, 374] width 25 height 25
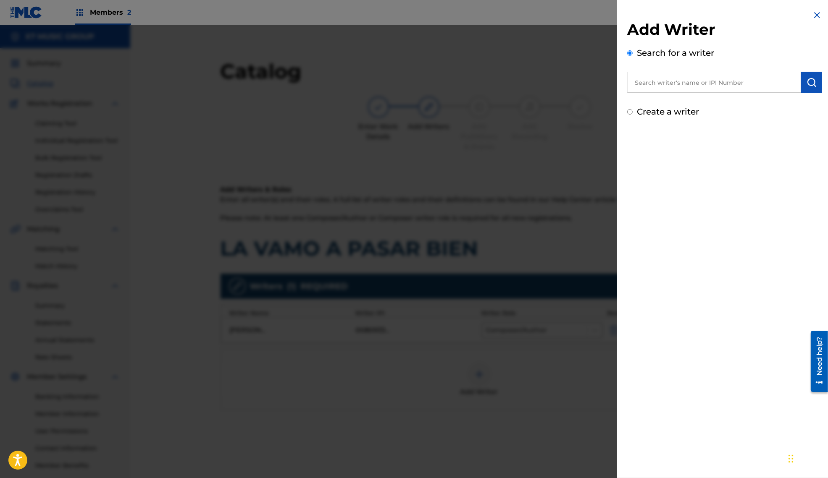
click at [627, 112] on input "Create a writer" at bounding box center [629, 111] width 5 height 5
radio input "false"
radio input "true"
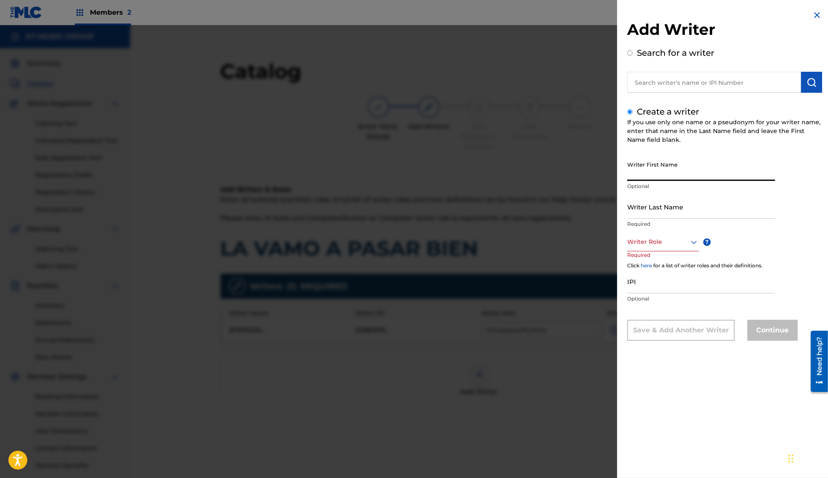
click at [647, 171] on input "Writer First Name" at bounding box center [701, 169] width 148 height 24
type input "[PERSON_NAME]"
click at [637, 212] on input "Writer Last Name" at bounding box center [701, 207] width 148 height 24
type input "[PERSON_NAME]"
click at [698, 242] on icon at bounding box center [694, 242] width 10 height 10
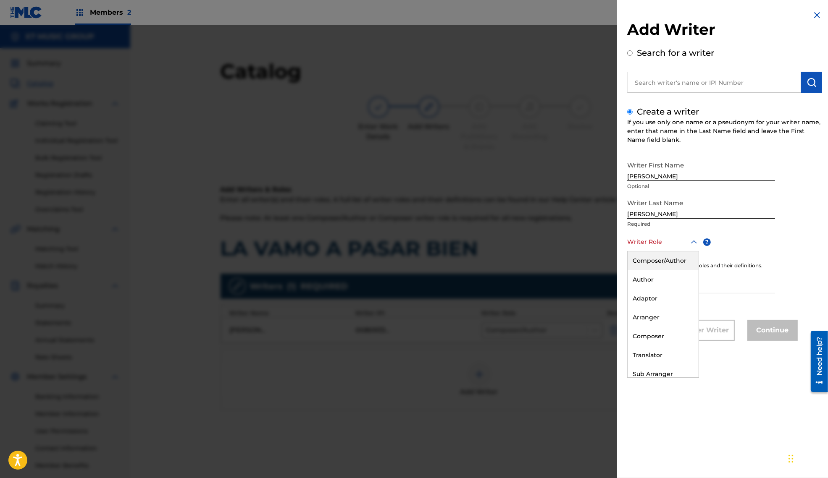
click at [668, 258] on div "Composer/Author" at bounding box center [663, 261] width 71 height 19
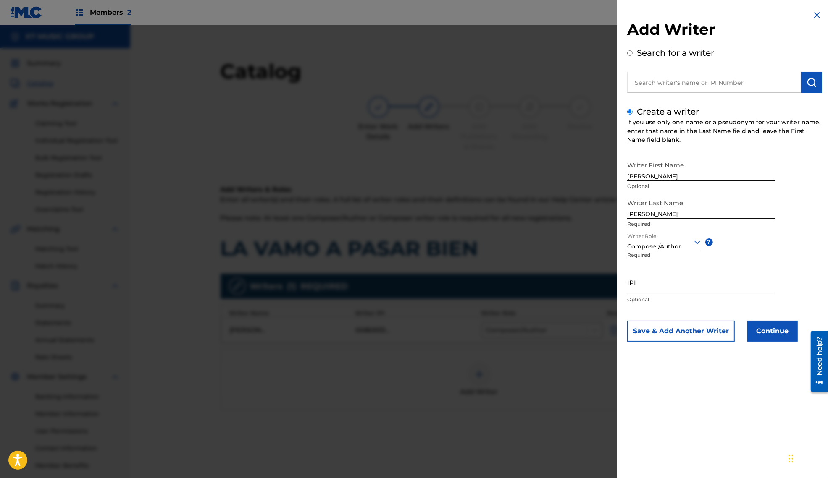
click at [768, 333] on button "Continue" at bounding box center [772, 331] width 50 height 21
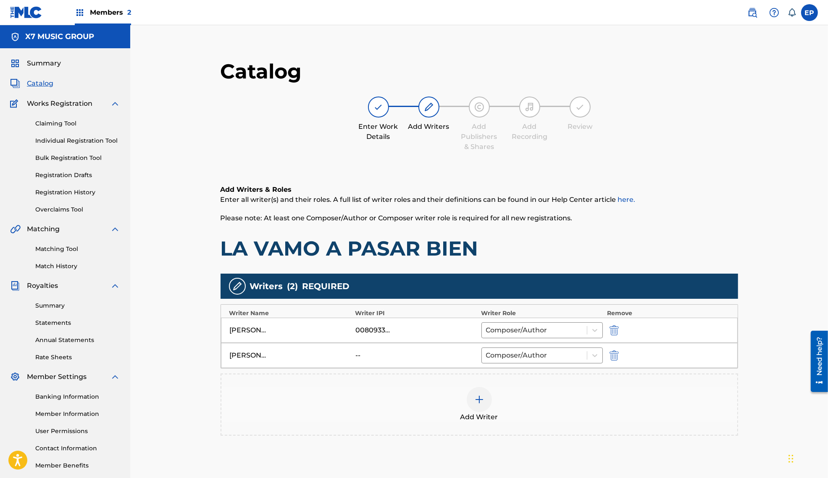
scroll to position [87, 0]
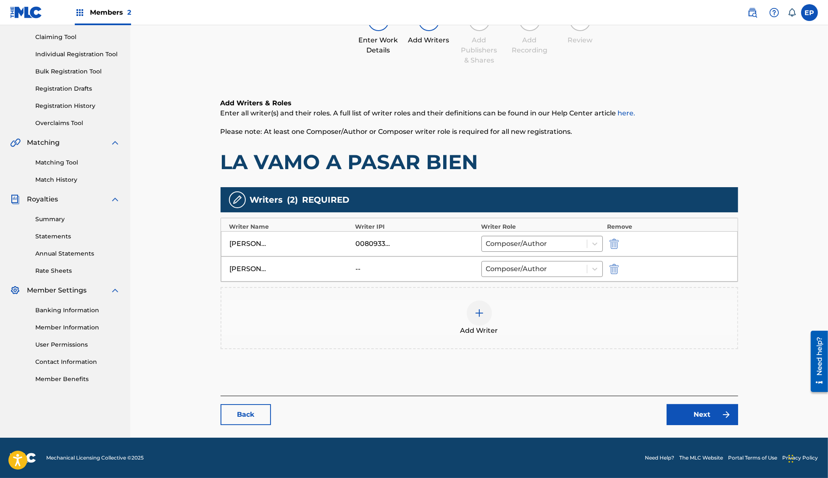
click at [259, 268] on div "[PERSON_NAME]" at bounding box center [249, 269] width 38 height 10
click at [358, 265] on div "--" at bounding box center [374, 269] width 38 height 10
click at [446, 264] on div "--" at bounding box center [416, 269] width 122 height 10
click at [269, 267] on div "[PERSON_NAME]" at bounding box center [291, 269] width 122 height 10
click at [683, 409] on link "Next" at bounding box center [702, 414] width 71 height 21
